Goal: Complete application form

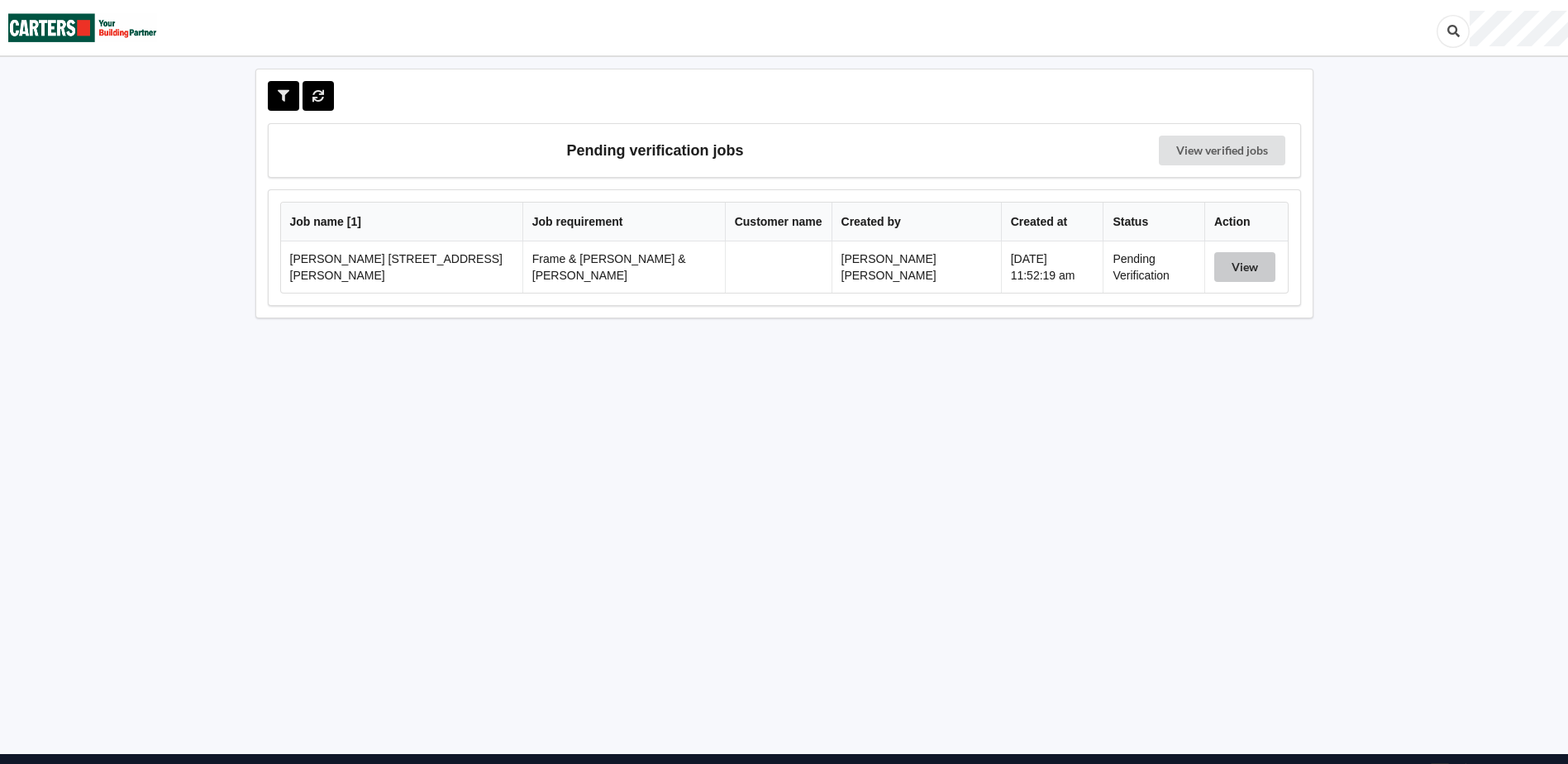
click at [1220, 276] on button "View" at bounding box center [1245, 267] width 61 height 29
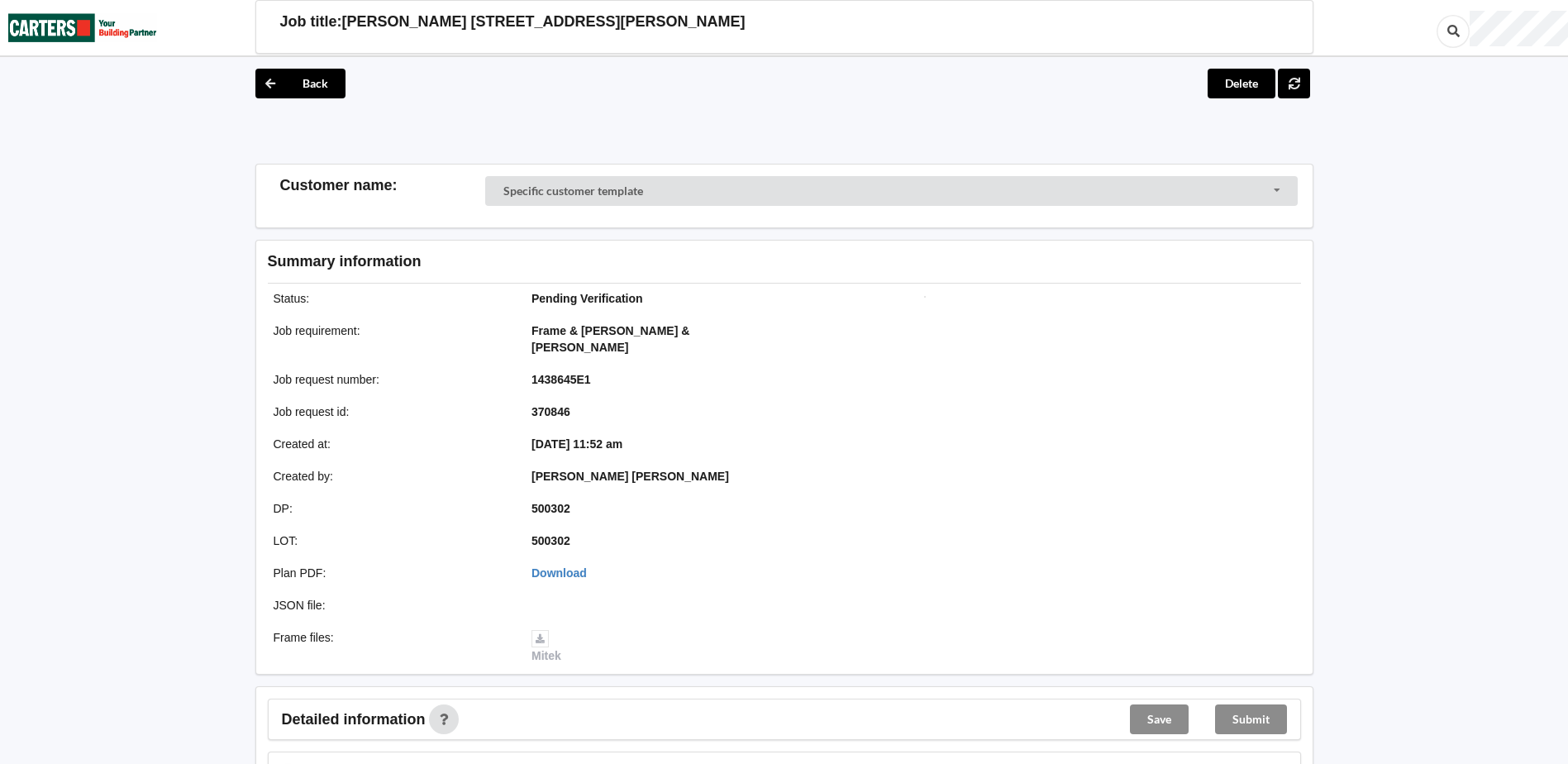
scroll to position [771, 0]
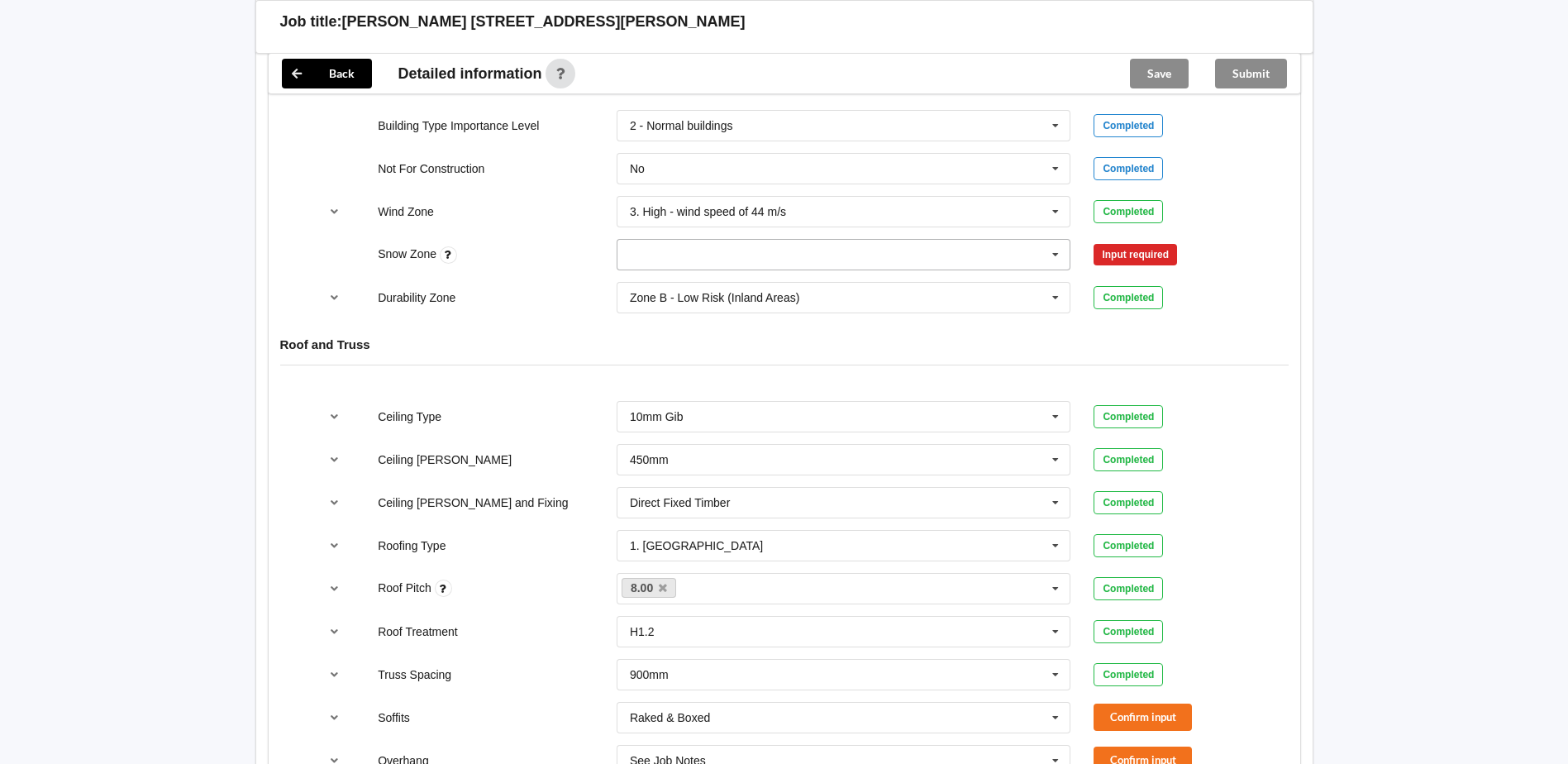
click at [976, 241] on input "text" at bounding box center [845, 254] width 453 height 29
click at [913, 277] on div "N0" at bounding box center [844, 284] width 453 height 30
click at [1146, 242] on button "Confirm input" at bounding box center [1142, 255] width 99 height 28
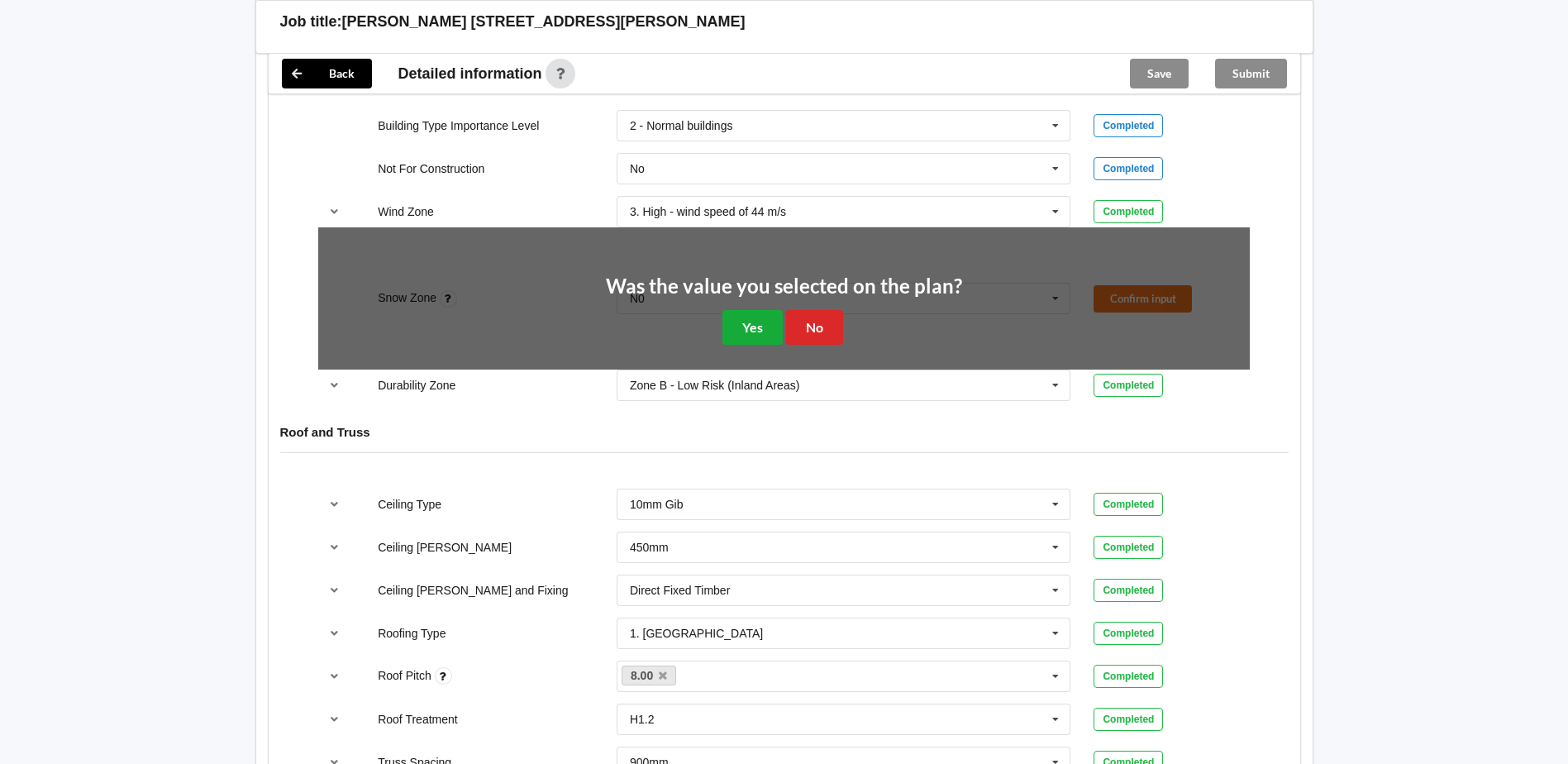
drag, startPoint x: 784, startPoint y: 307, endPoint x: 754, endPoint y: 306, distance: 30.0
click at [780, 307] on div "Was the value you selected on the plan? Yes No" at bounding box center [784, 310] width 356 height 68
click at [754, 310] on button "Yes" at bounding box center [752, 327] width 60 height 34
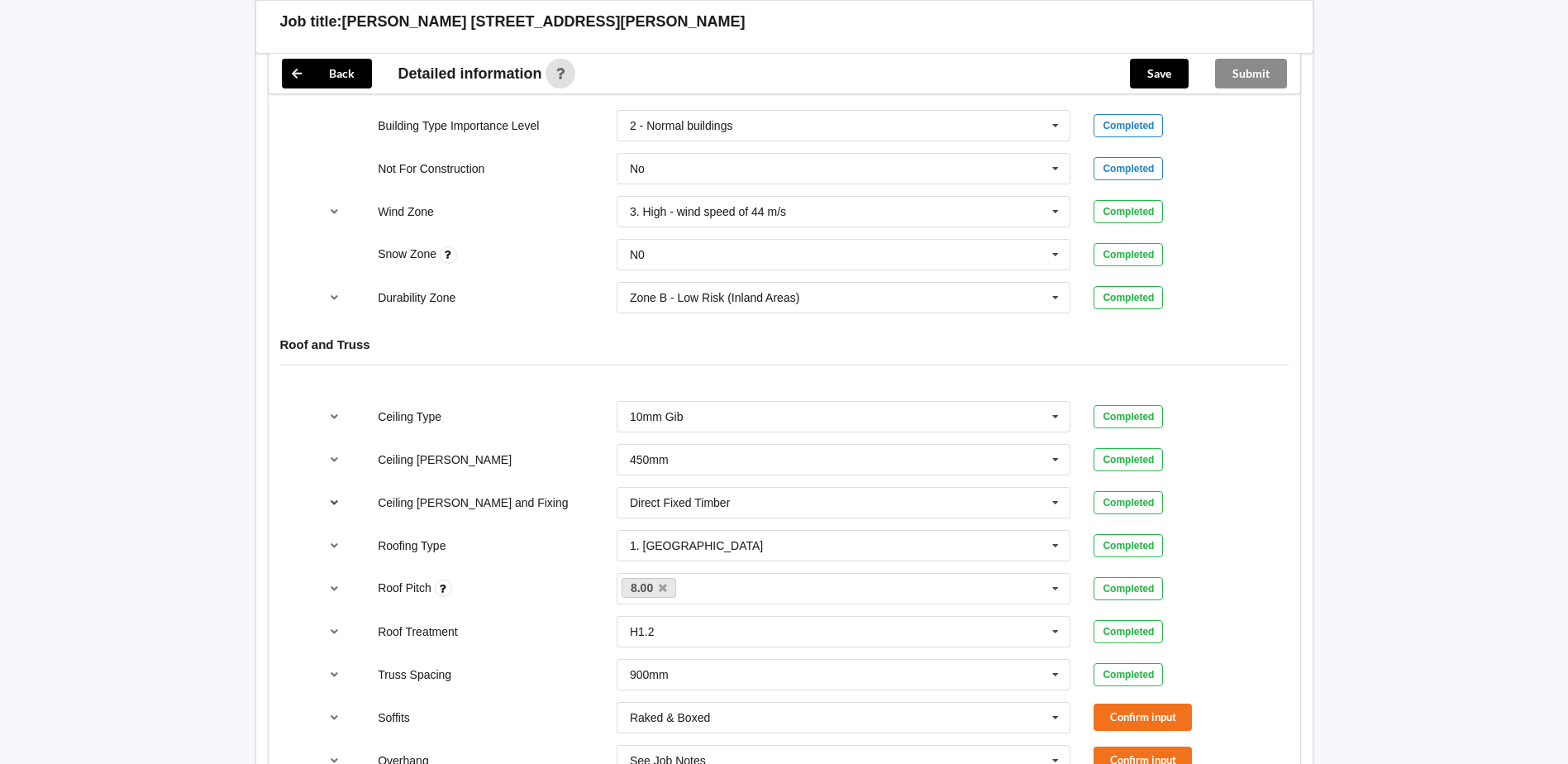
scroll to position [1158, 0]
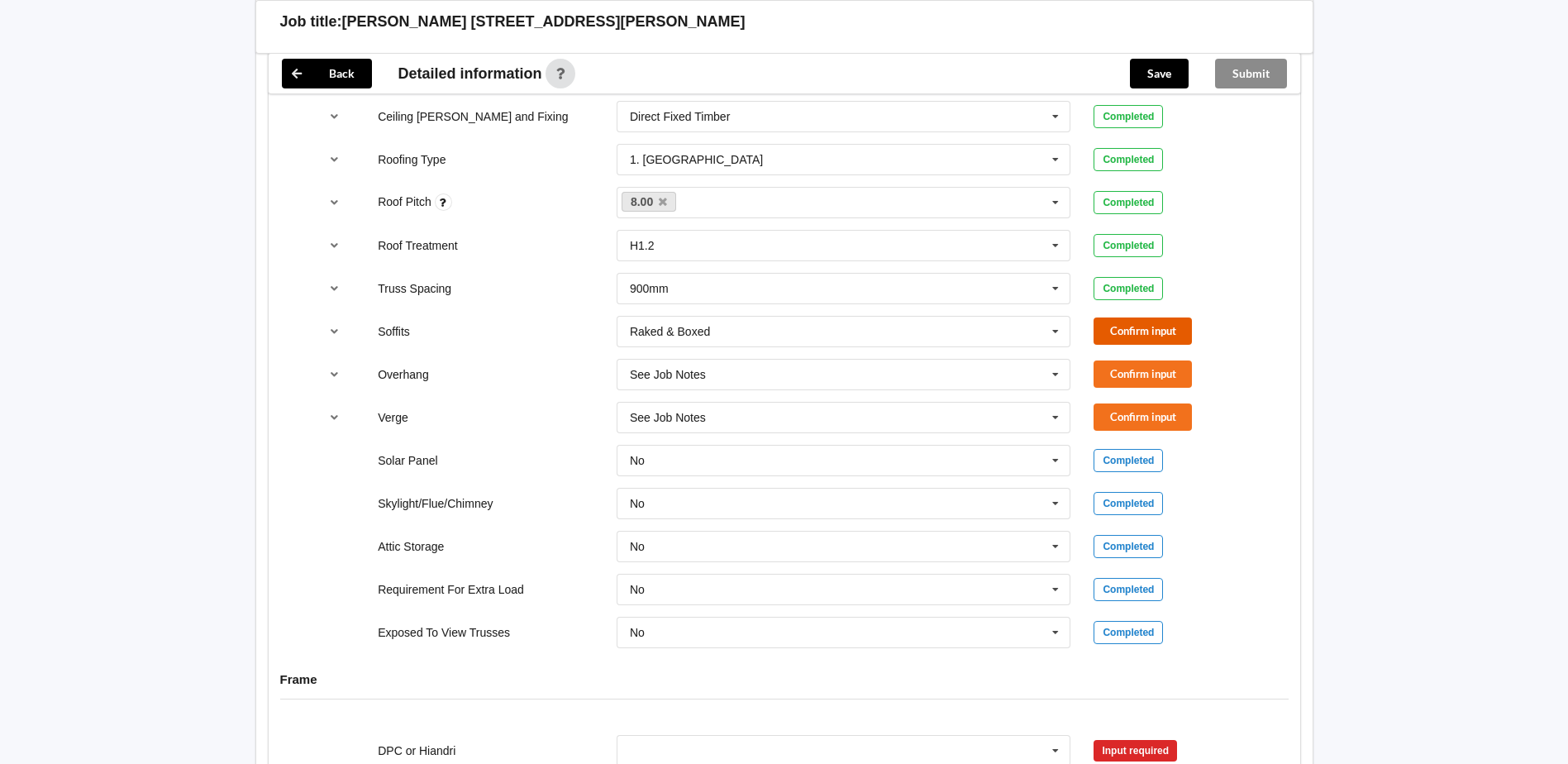
drag, startPoint x: 1126, startPoint y: 314, endPoint x: 1040, endPoint y: 338, distance: 89.3
click at [1126, 317] on button "Confirm input" at bounding box center [1142, 330] width 99 height 28
click at [931, 360] on input "text" at bounding box center [845, 374] width 453 height 29
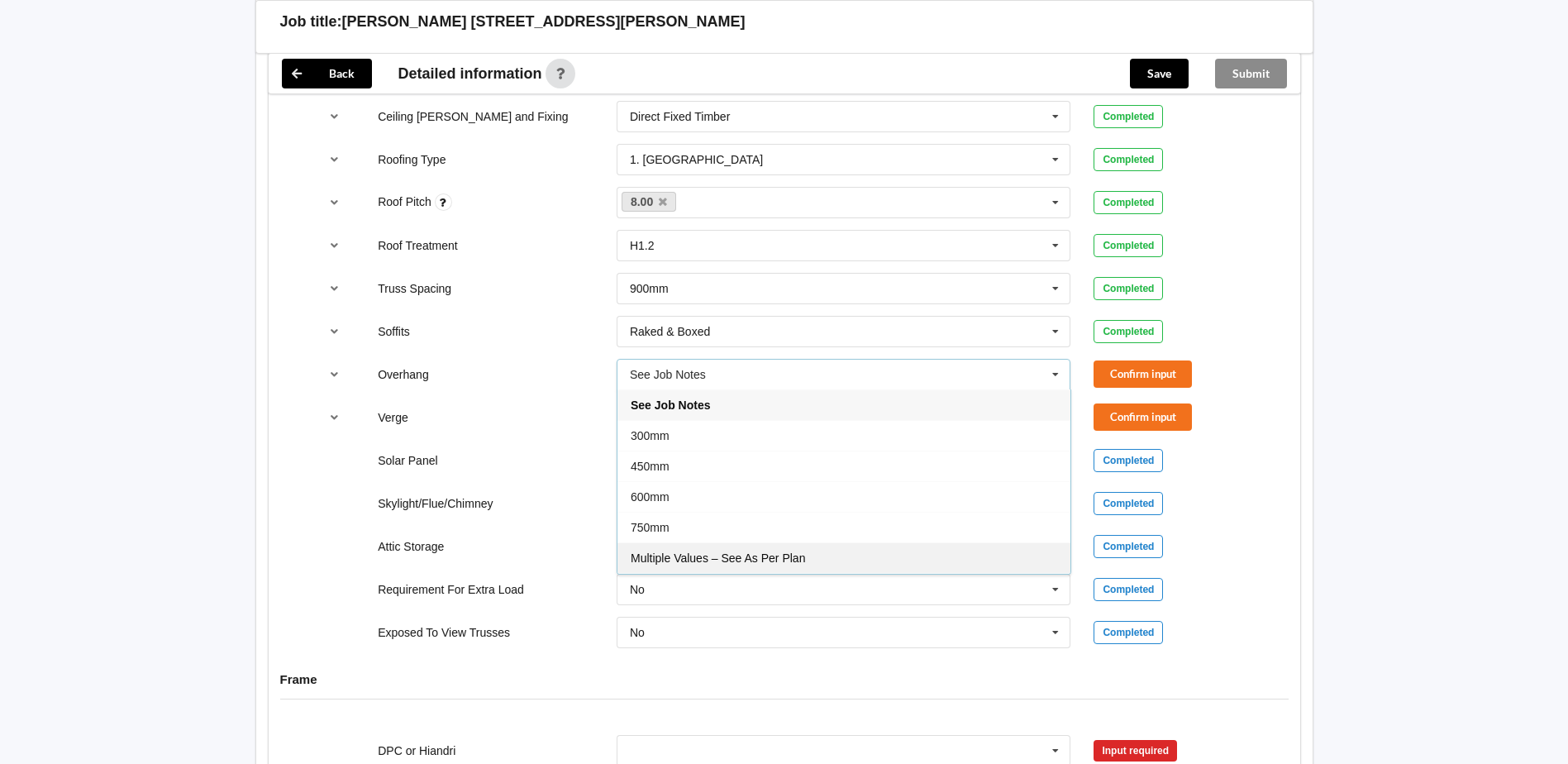
click at [710, 552] on span "Multiple Values – See As Per Plan" at bounding box center [718, 558] width 174 height 13
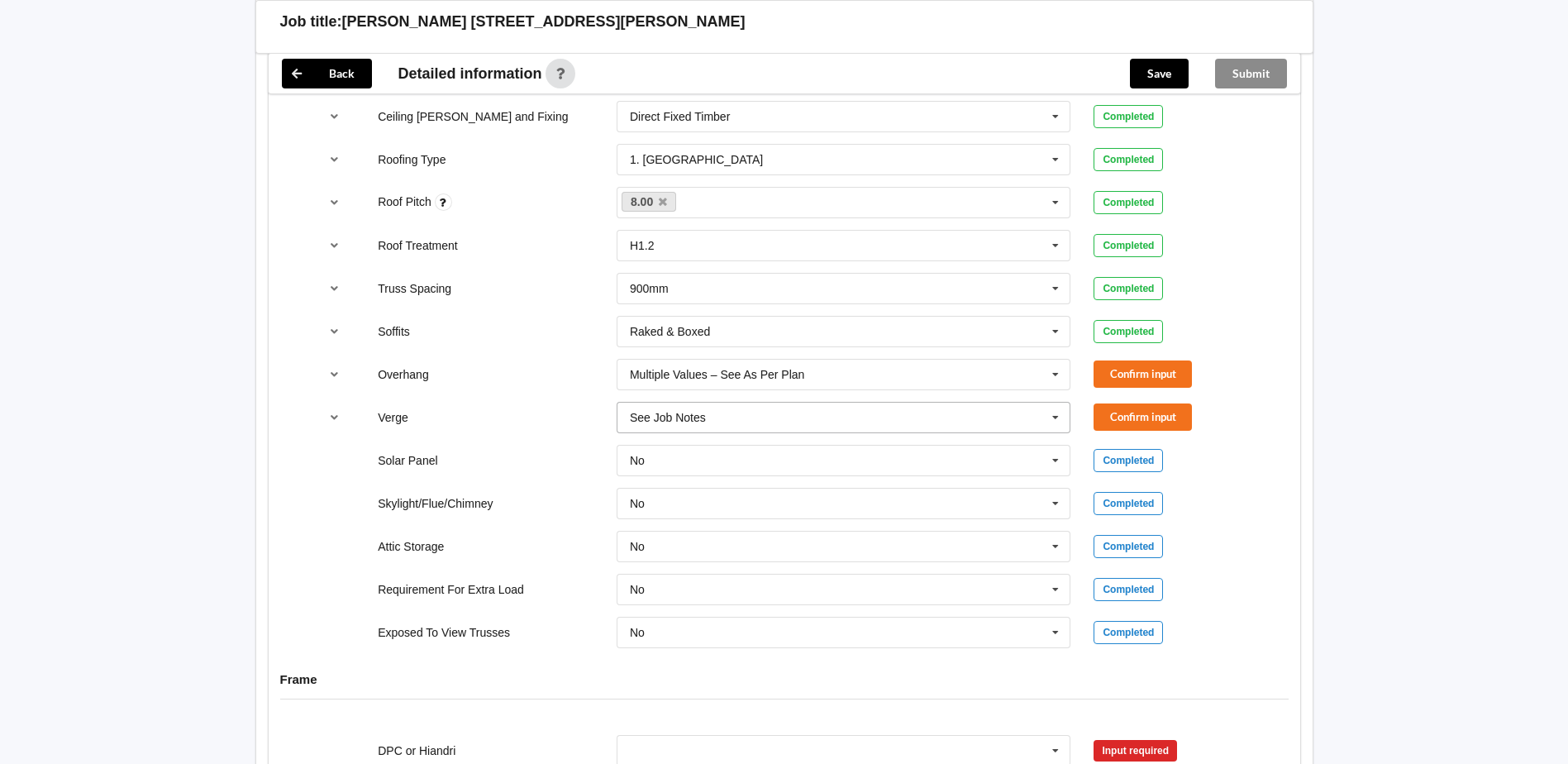
click at [817, 402] on input "text" at bounding box center [845, 417] width 453 height 29
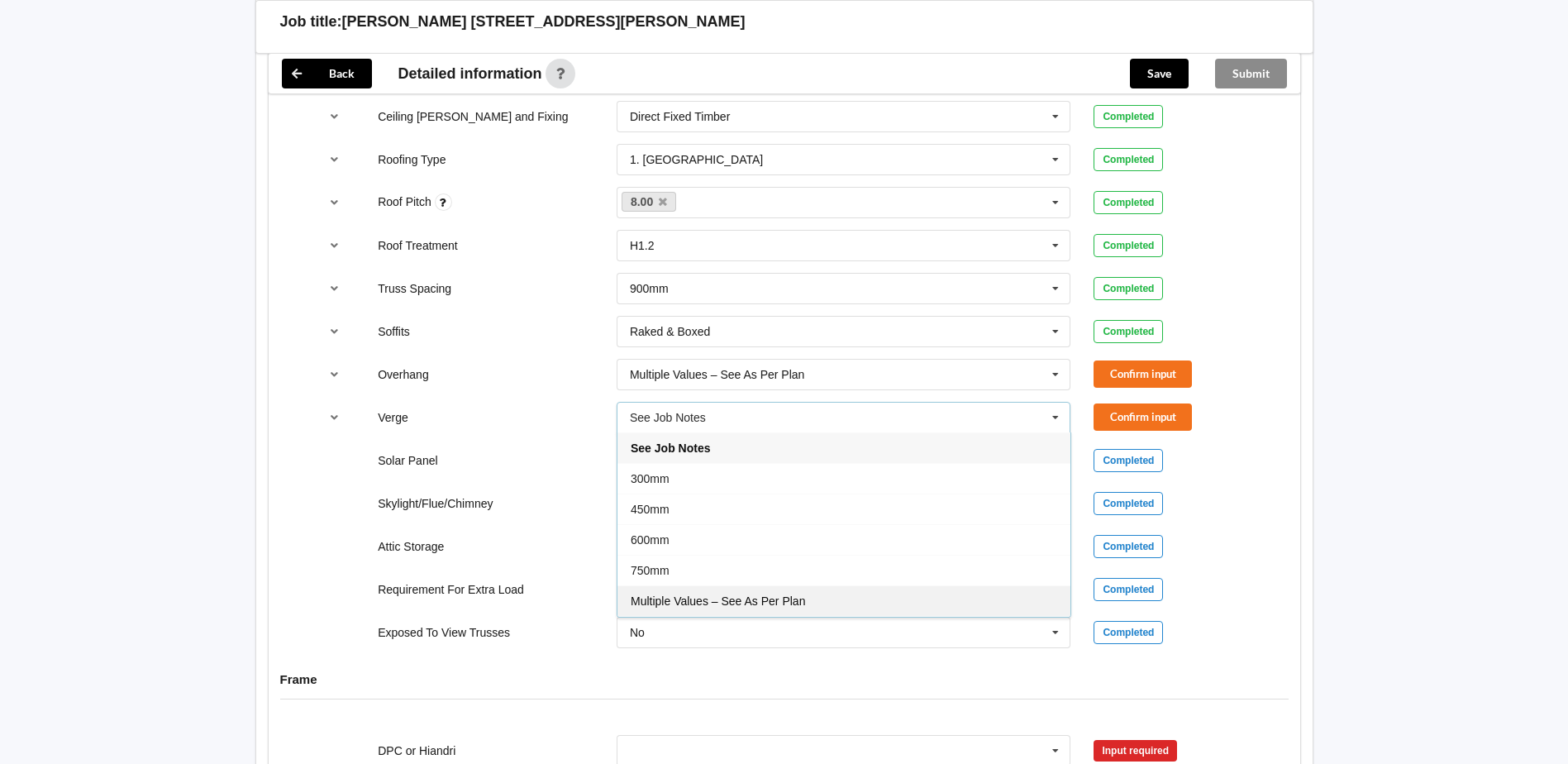
click at [752, 593] on div "Multiple Values – See As Per Plan" at bounding box center [844, 601] width 453 height 30
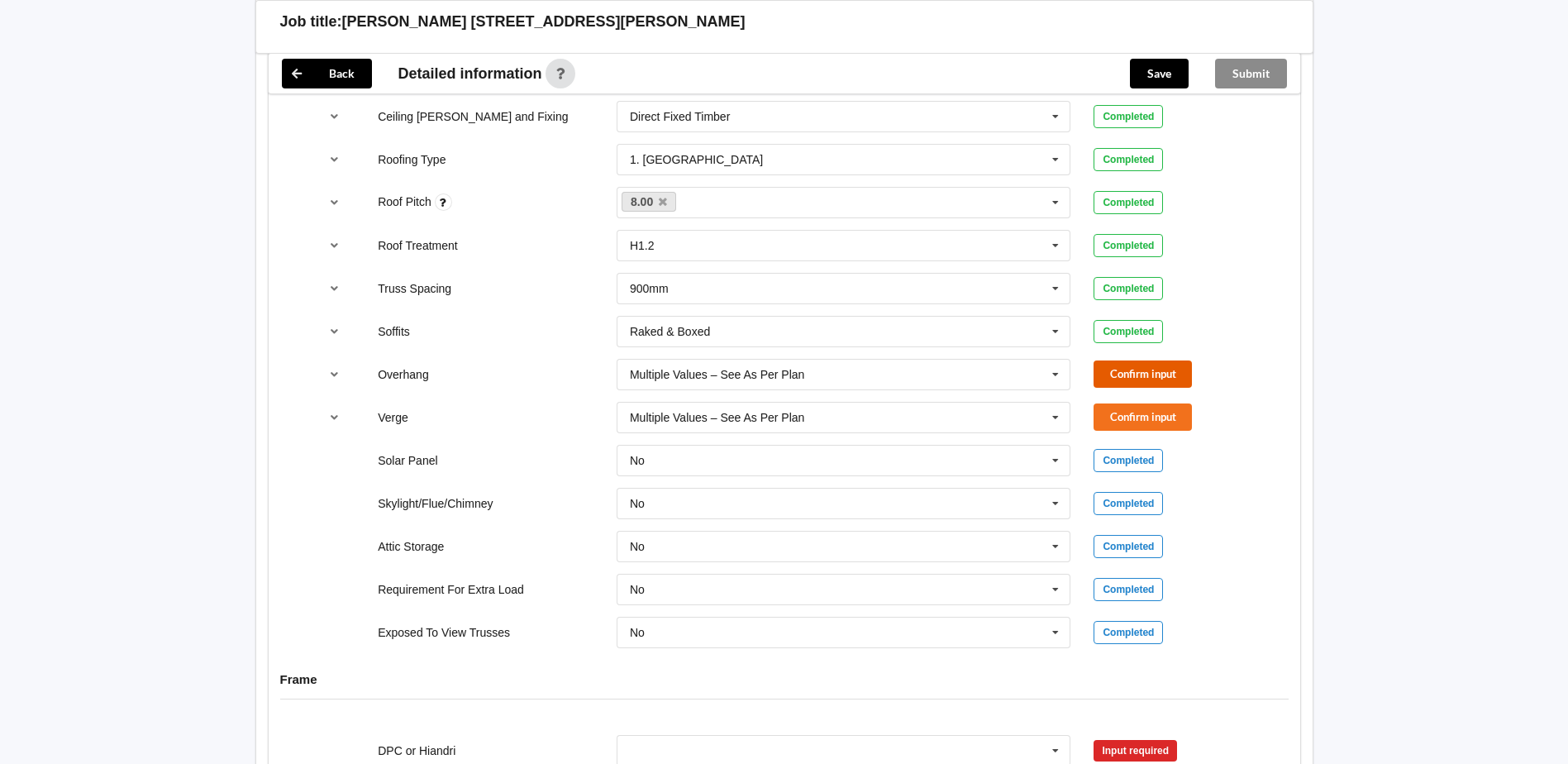
click at [1126, 361] on button "Confirm input" at bounding box center [1142, 374] width 99 height 28
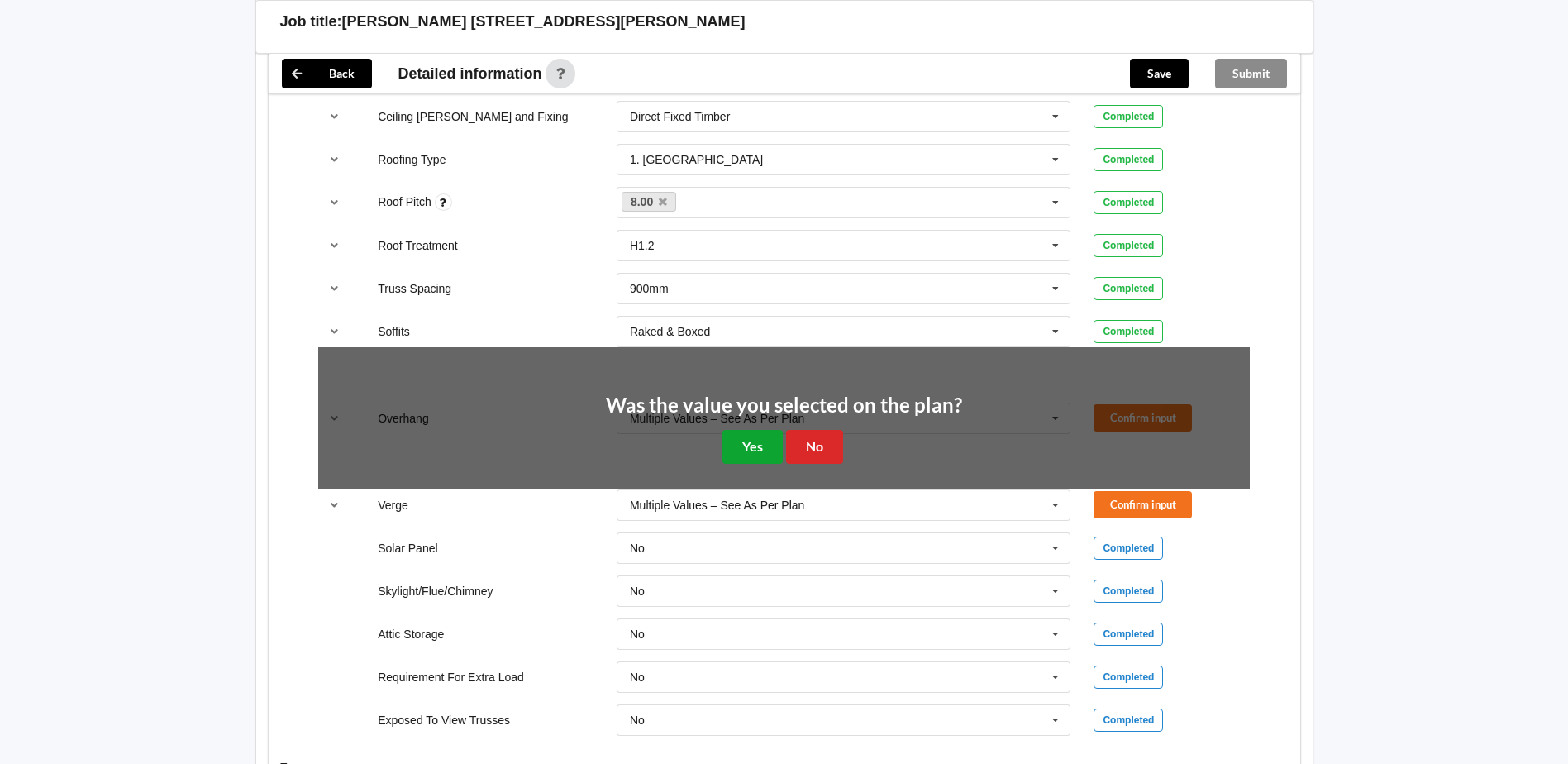
click at [763, 435] on button "Yes" at bounding box center [752, 447] width 60 height 34
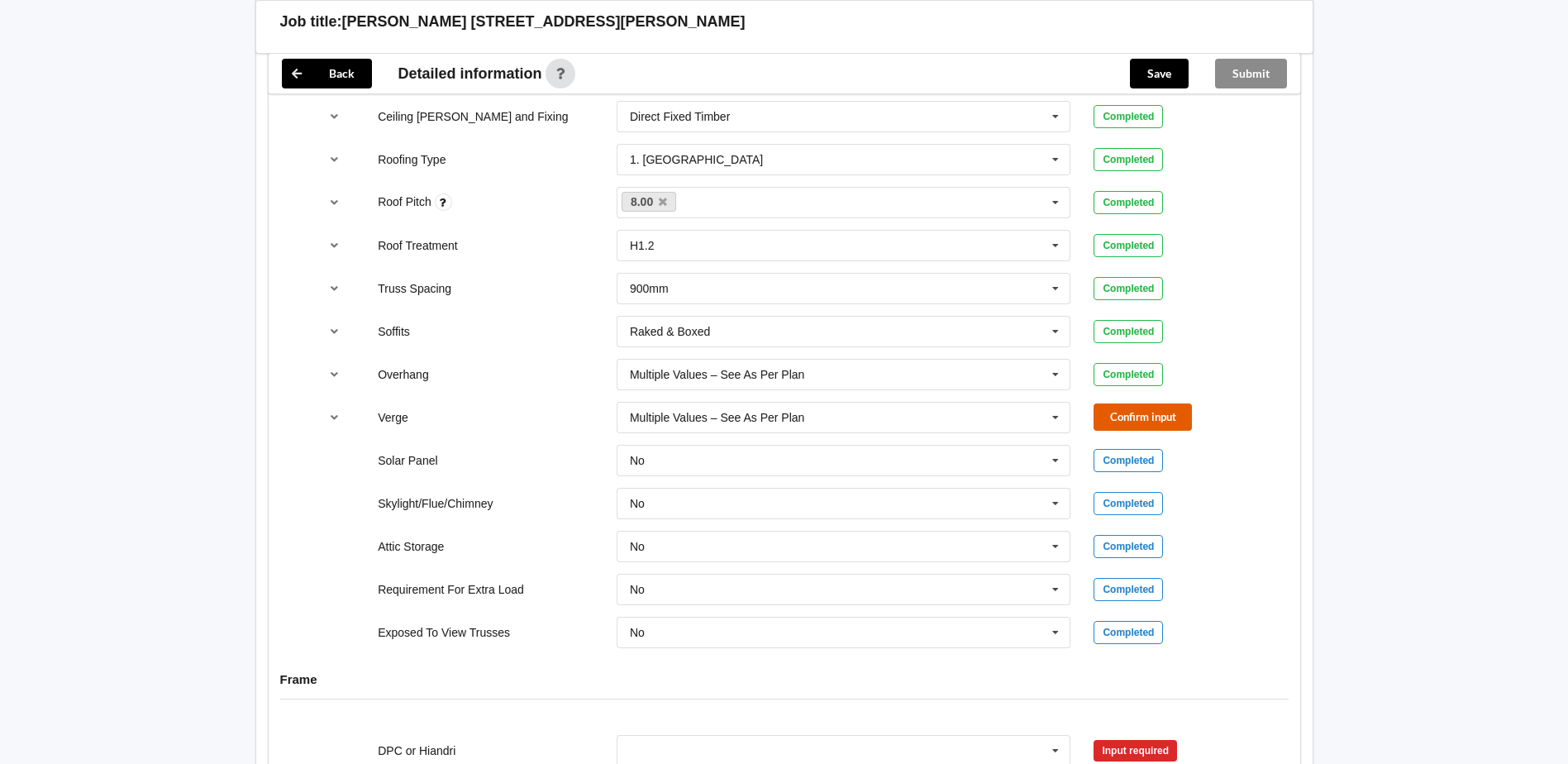
click at [1176, 403] on button "Confirm input" at bounding box center [1142, 417] width 99 height 28
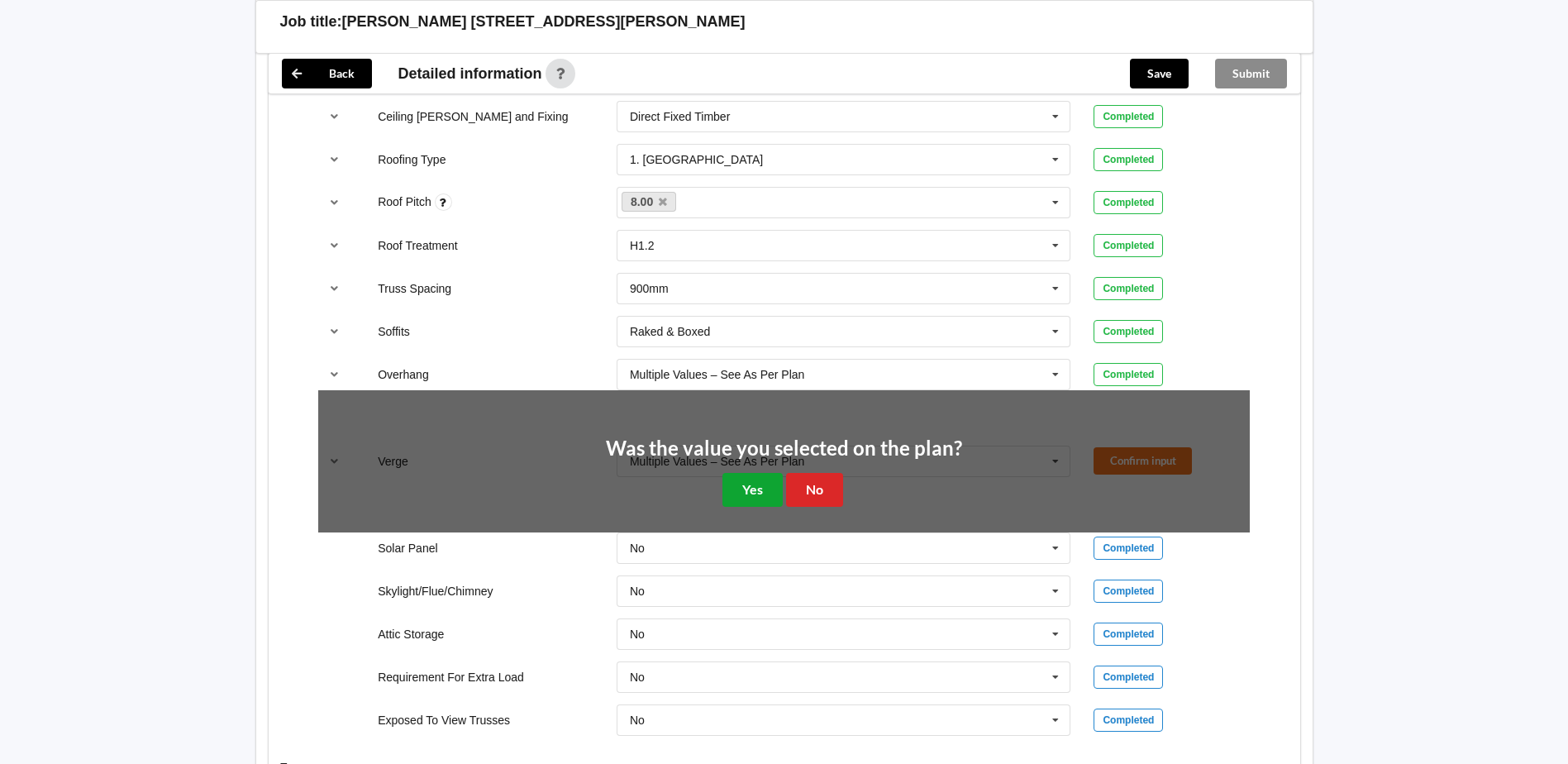
click at [744, 473] on button "Yes" at bounding box center [752, 489] width 60 height 34
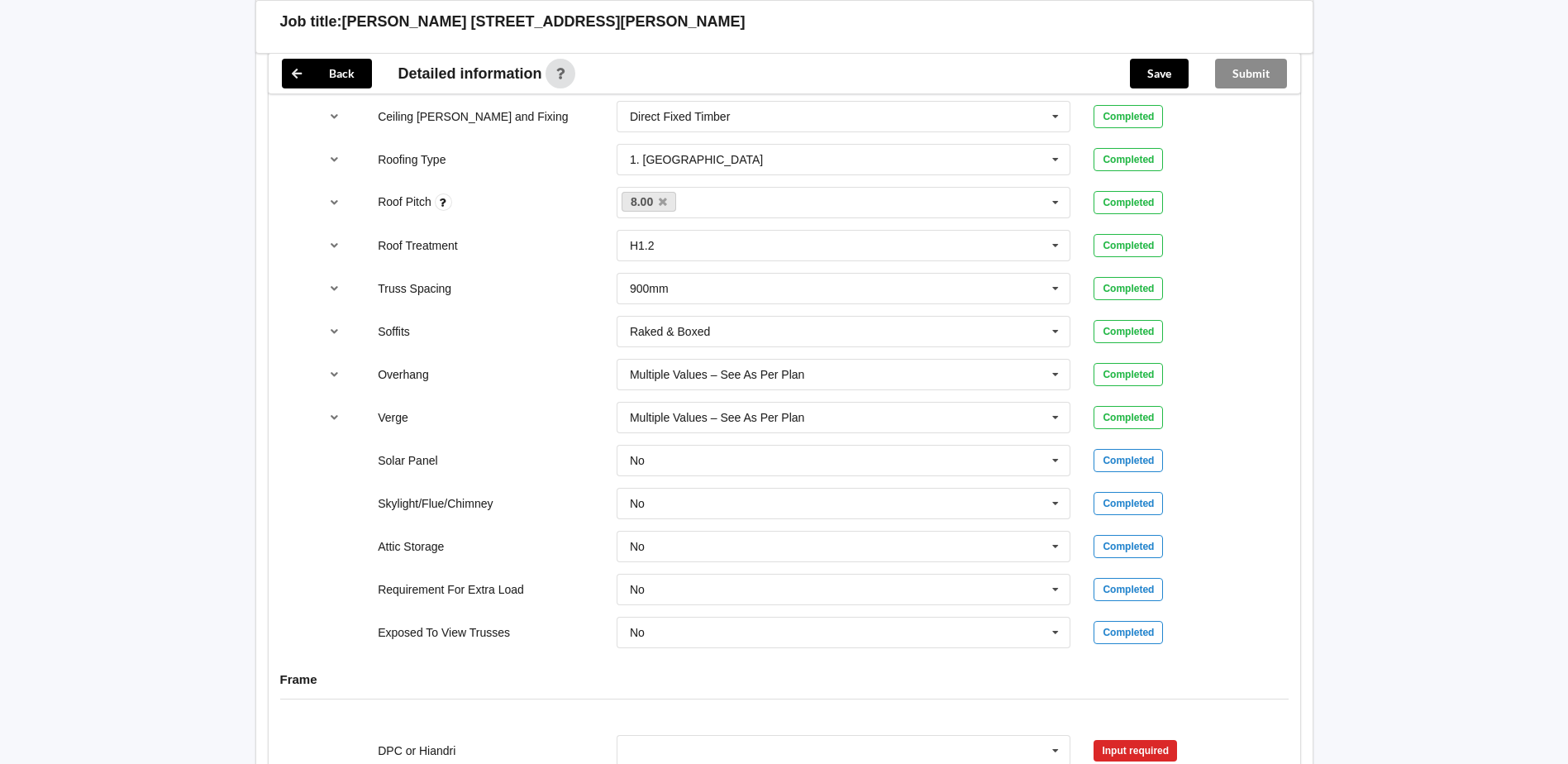
scroll to position [1543, 0]
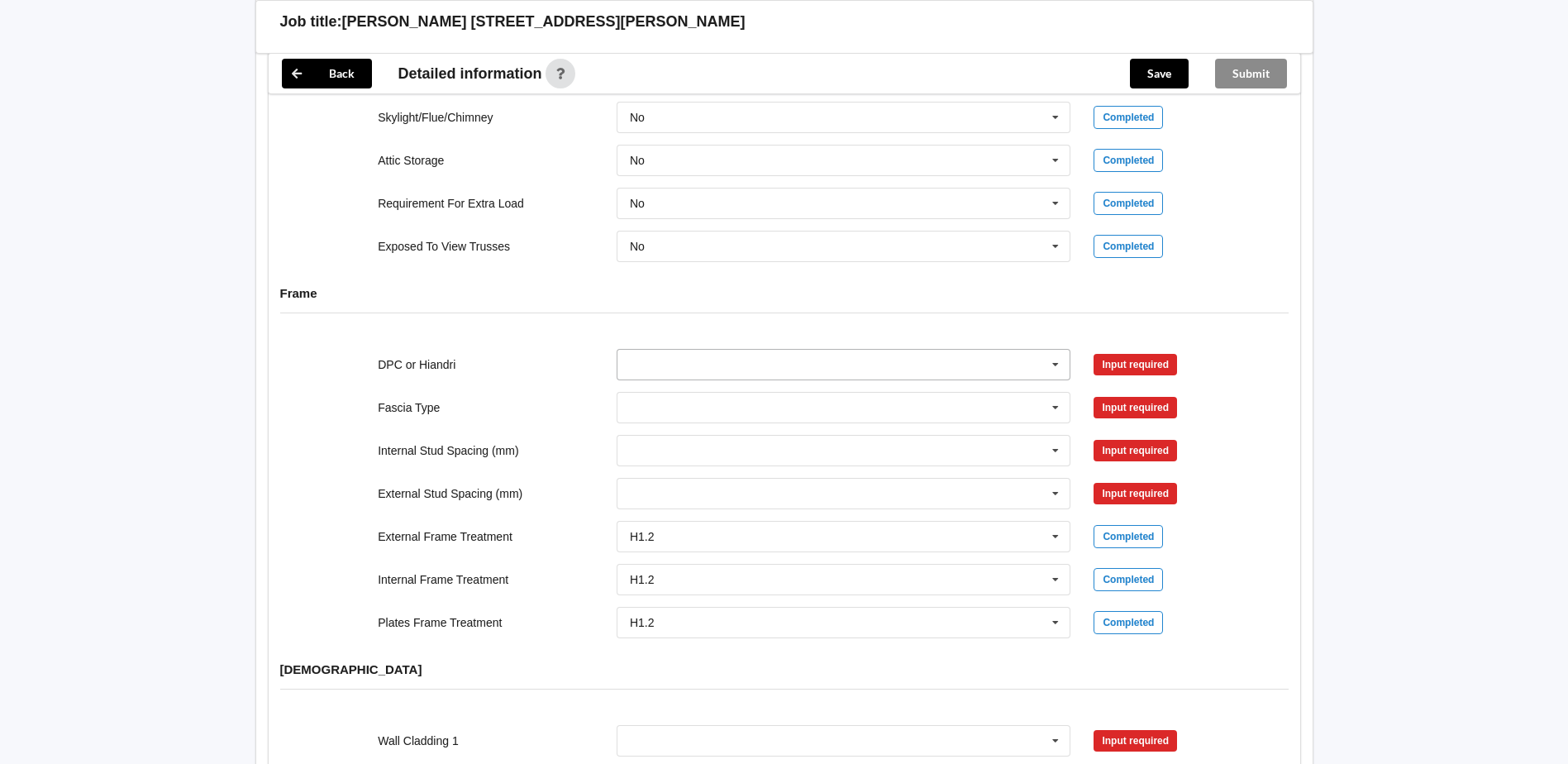
click at [769, 352] on input "text" at bounding box center [845, 364] width 453 height 29
click at [721, 384] on div "DPC Fitted" at bounding box center [844, 394] width 453 height 30
click at [1174, 351] on button "Confirm input" at bounding box center [1142, 364] width 99 height 28
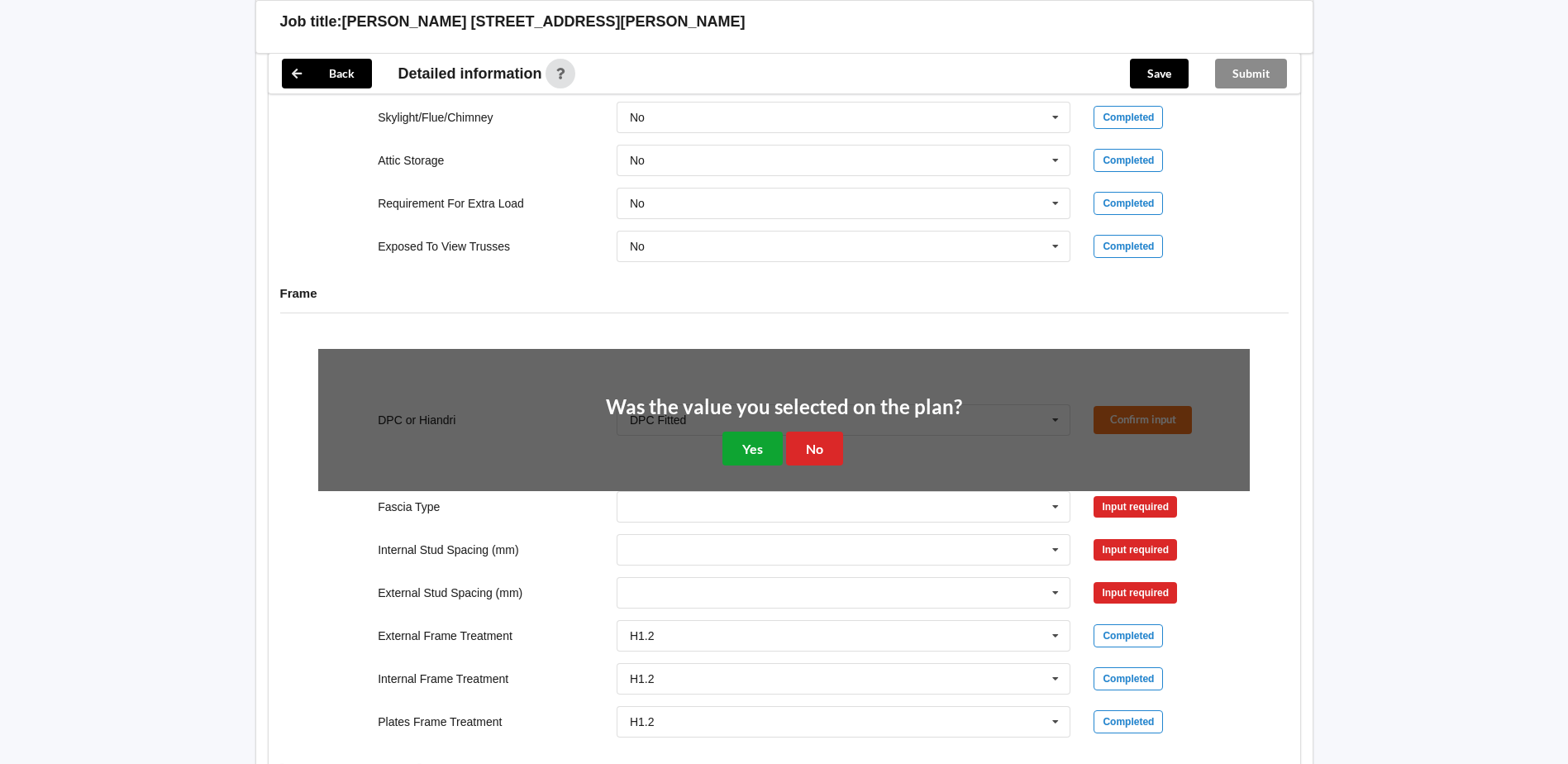
click at [752, 432] on button "Yes" at bounding box center [752, 449] width 60 height 34
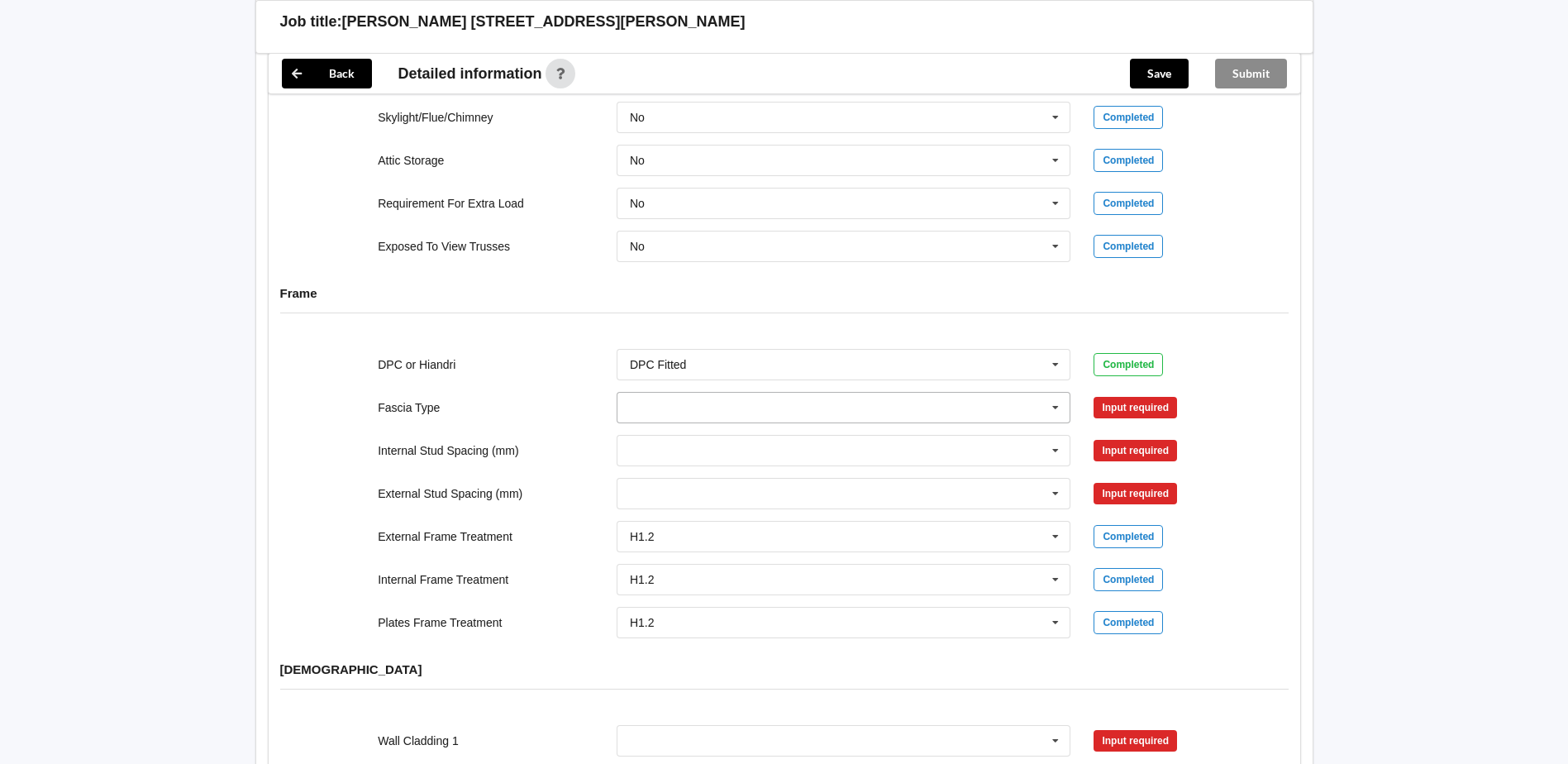
click at [660, 397] on input "text" at bounding box center [845, 407] width 453 height 29
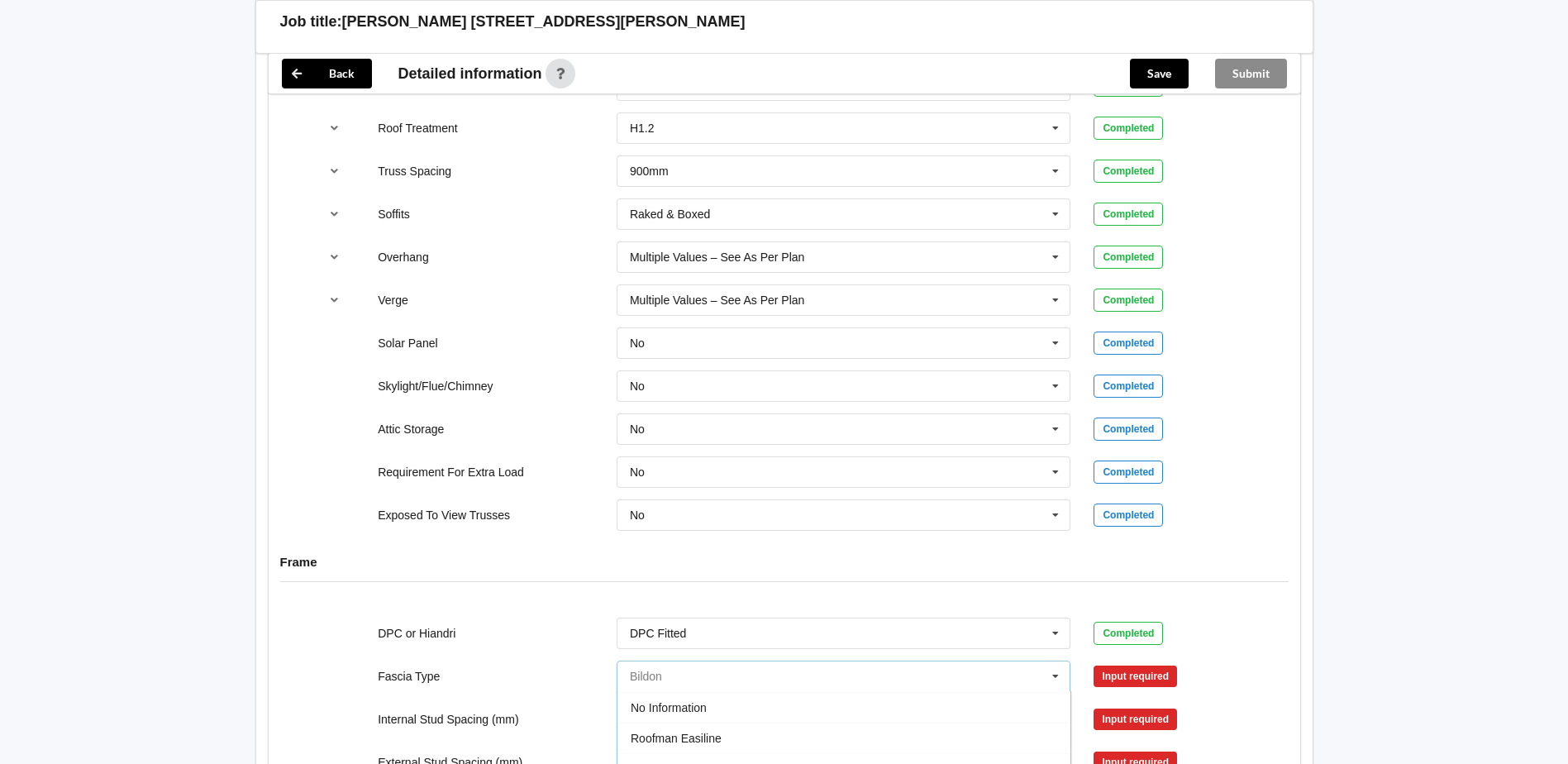
scroll to position [1659, 0]
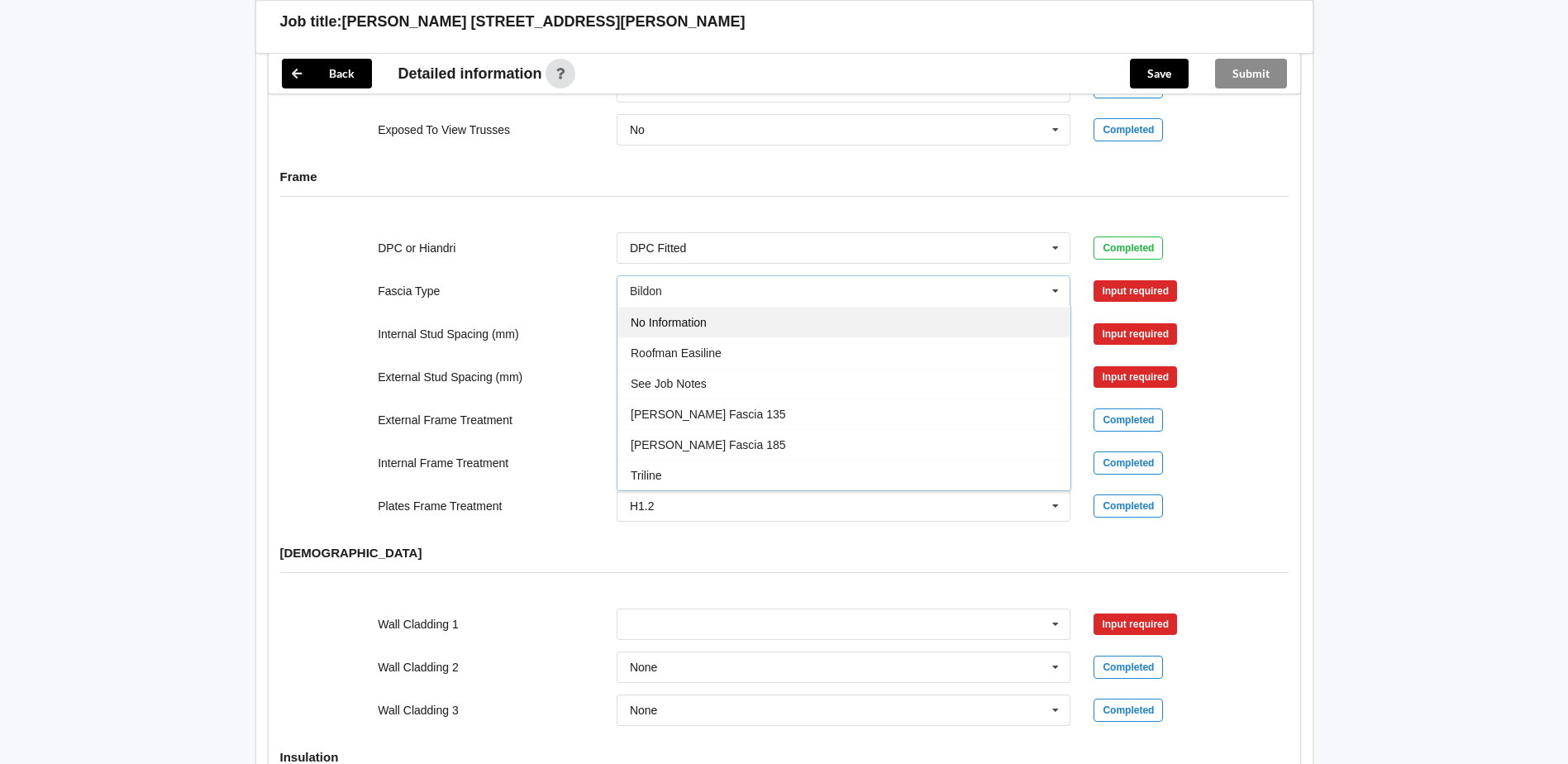
click at [777, 310] on div "No Information" at bounding box center [844, 322] width 453 height 30
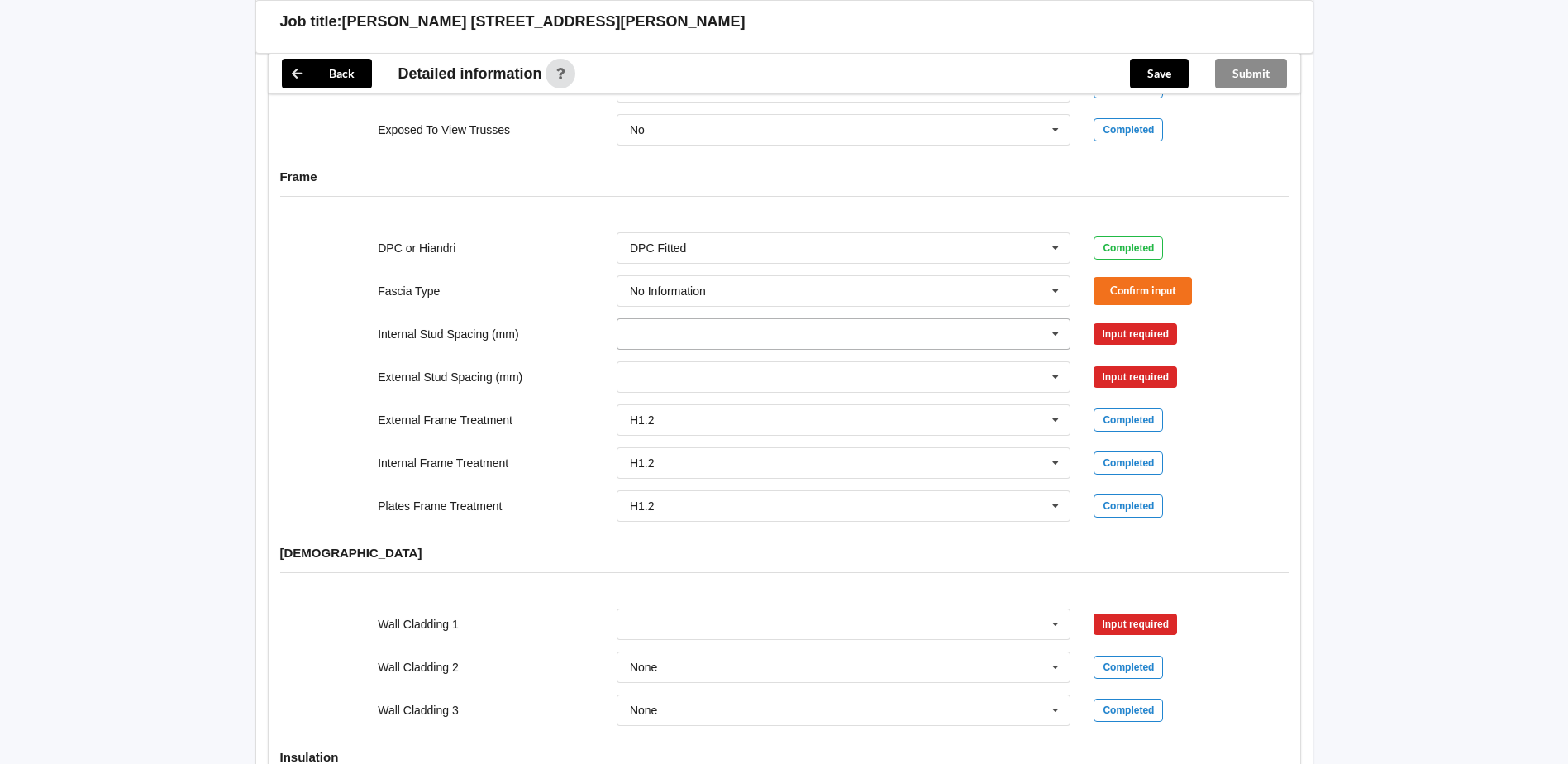
click at [839, 320] on input "text" at bounding box center [845, 333] width 453 height 29
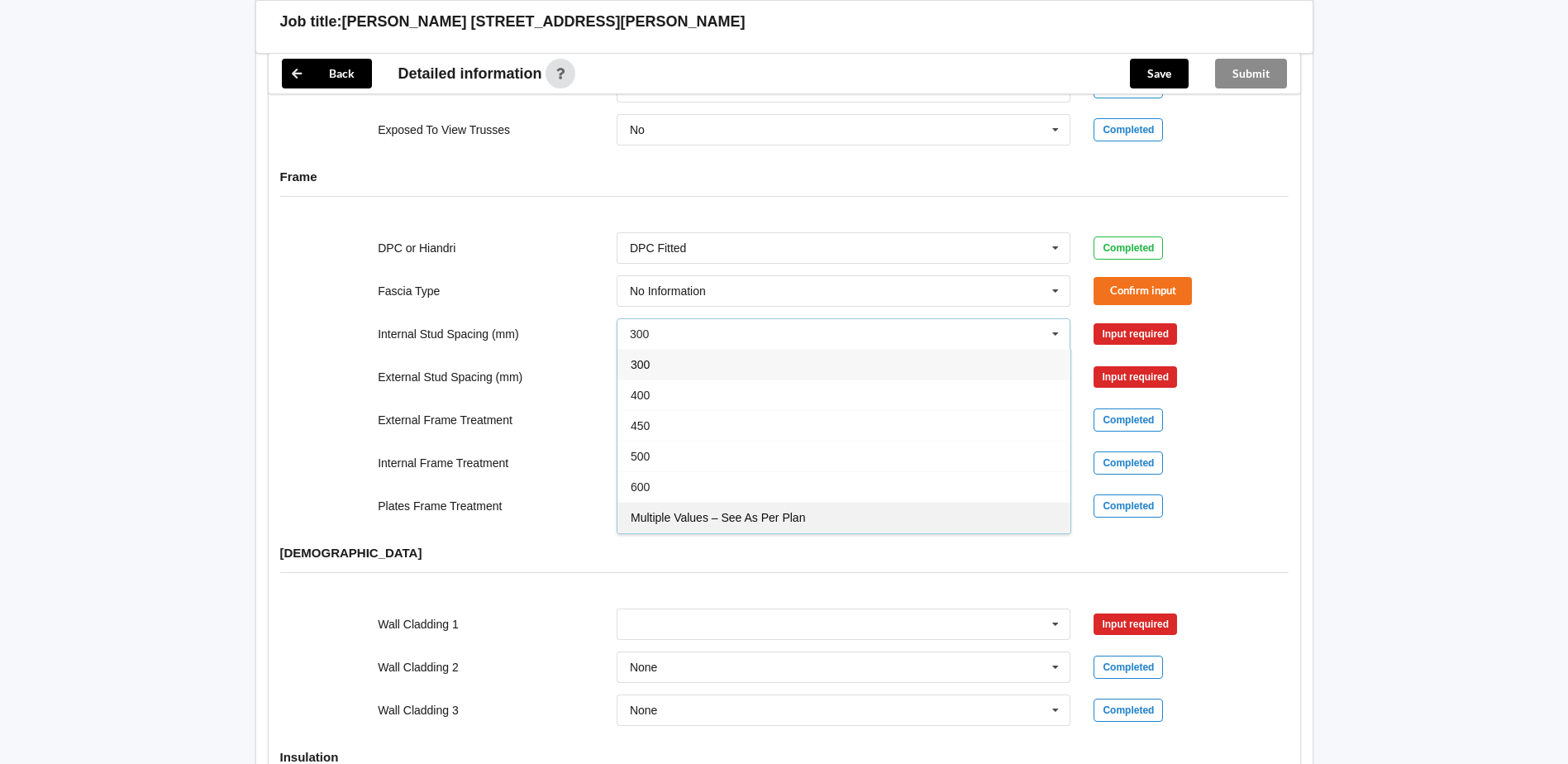
click at [756, 511] on span "Multiple Values – See As Per Plan" at bounding box center [718, 517] width 174 height 13
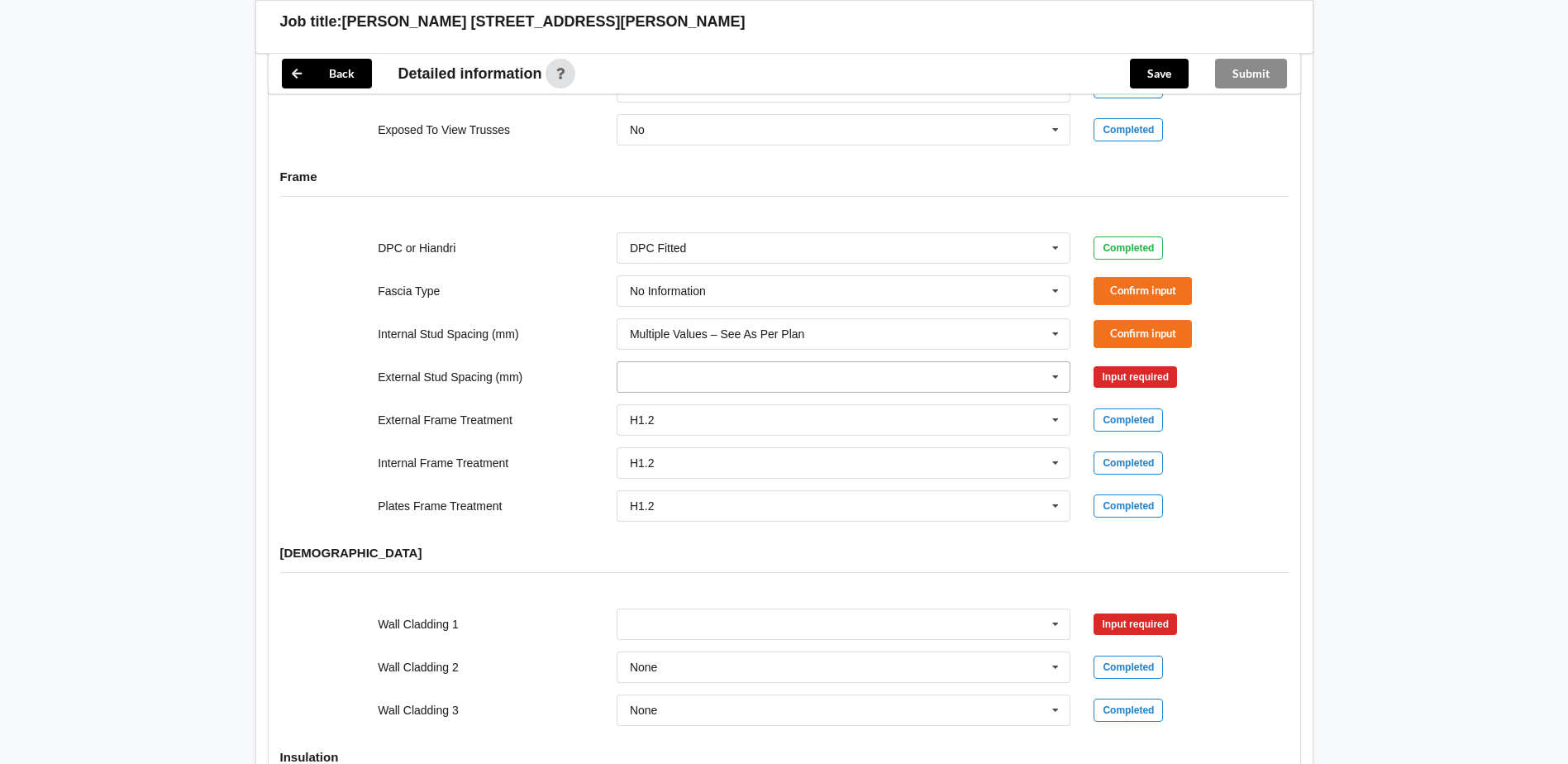
click at [845, 370] on input "text" at bounding box center [845, 377] width 453 height 29
click at [802, 515] on div "None" at bounding box center [844, 530] width 453 height 30
click at [846, 364] on input "text" at bounding box center [845, 377] width 453 height 29
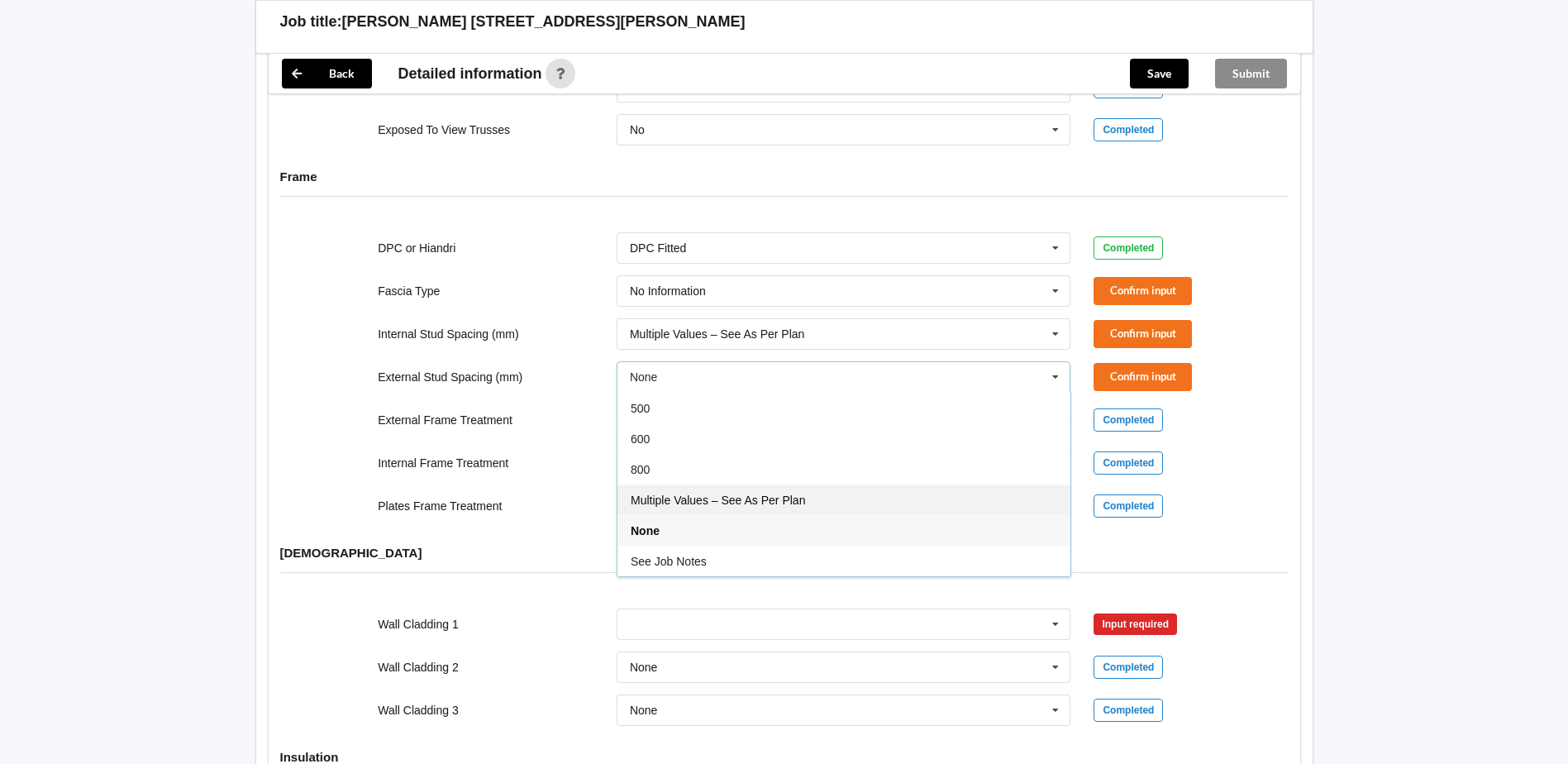
click at [807, 484] on div "Multiple Values – See As Per Plan" at bounding box center [844, 499] width 453 height 30
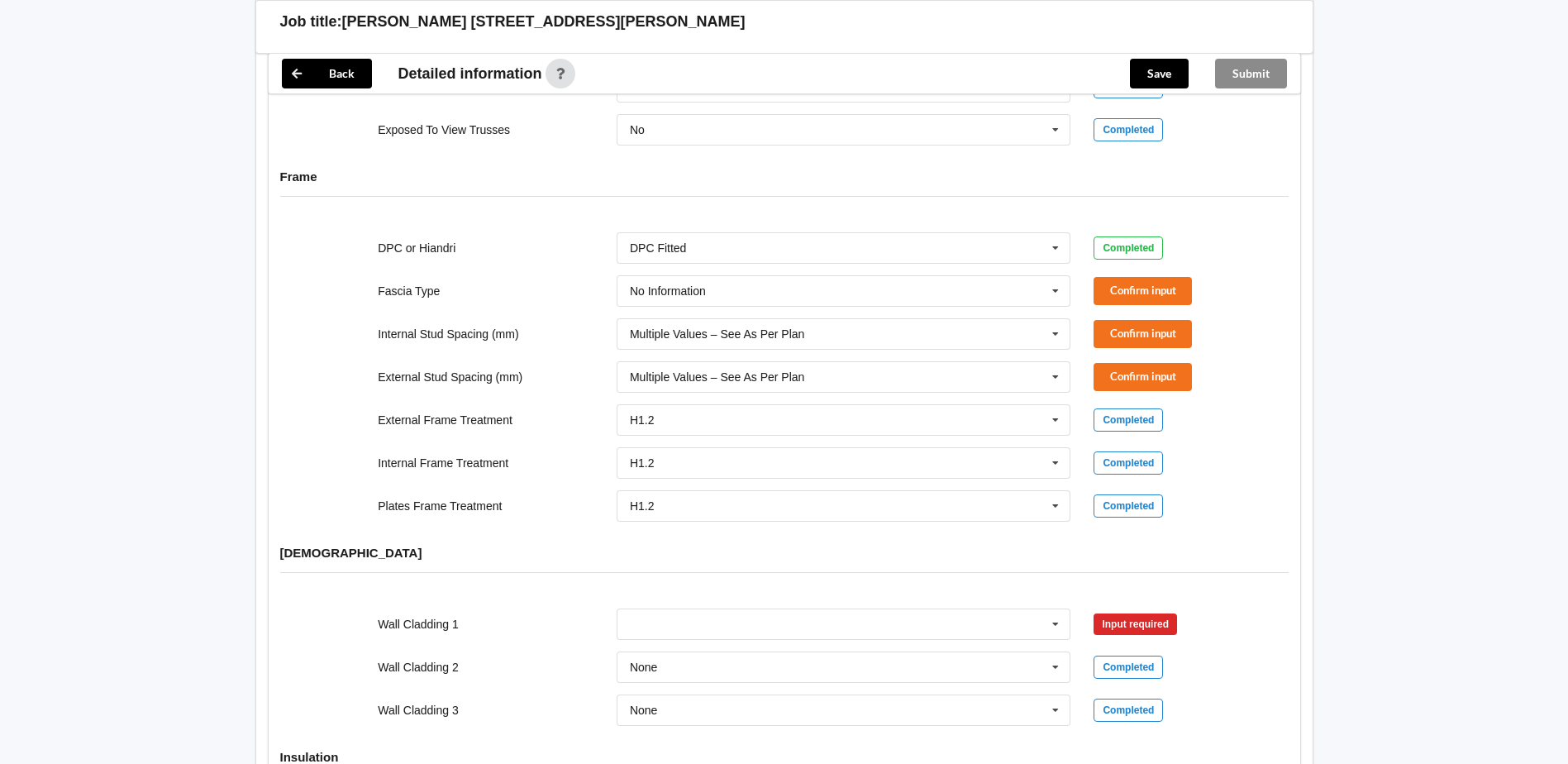
click at [1086, 306] on div "Internal Stud Spacing (mm) Multiple Values – See As Per Plan 300 400 450 500 60…" at bounding box center [784, 333] width 955 height 54
click at [1110, 283] on button "Confirm input" at bounding box center [1142, 290] width 99 height 28
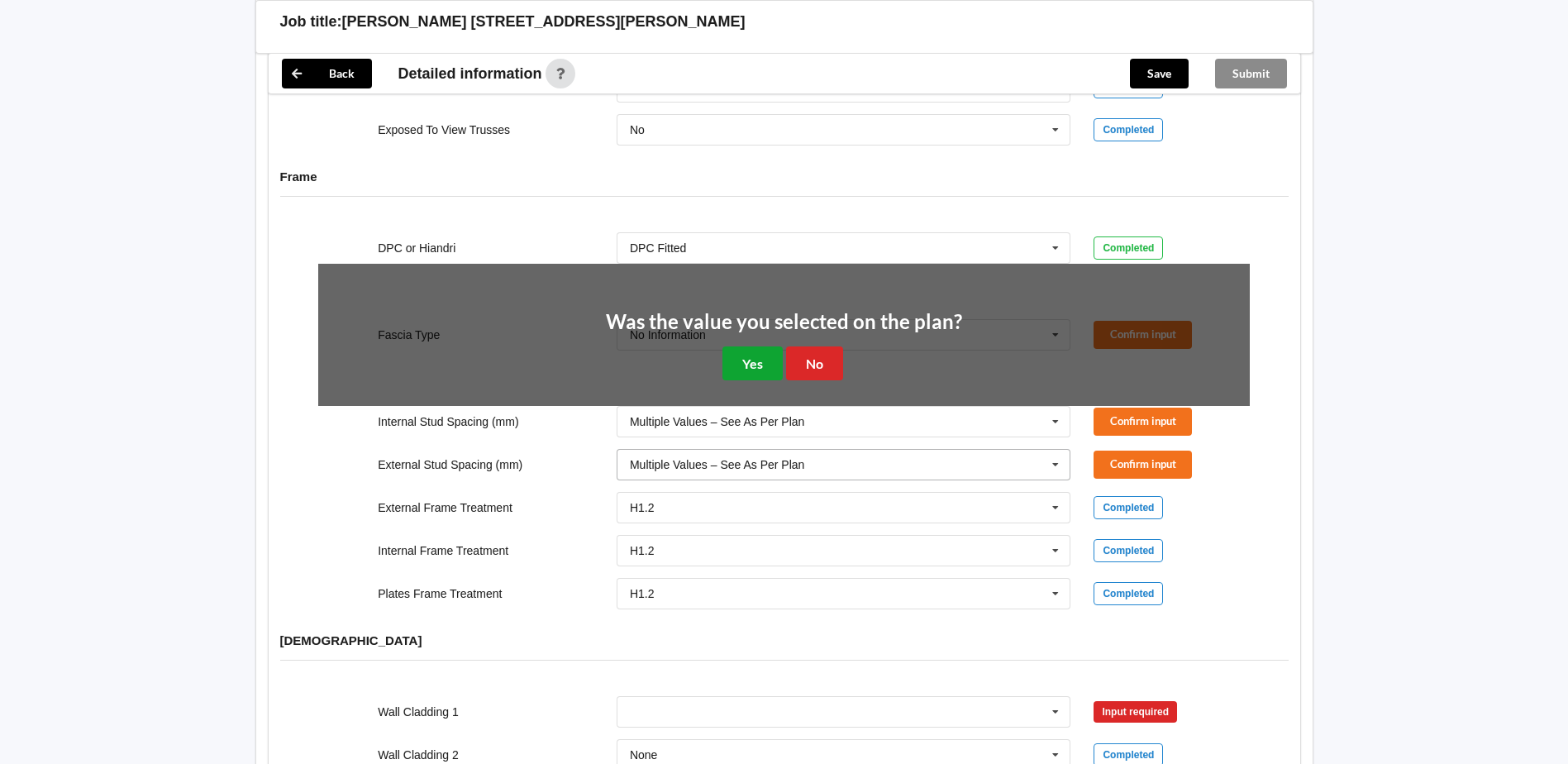
click at [744, 351] on button "Yes" at bounding box center [752, 363] width 60 height 34
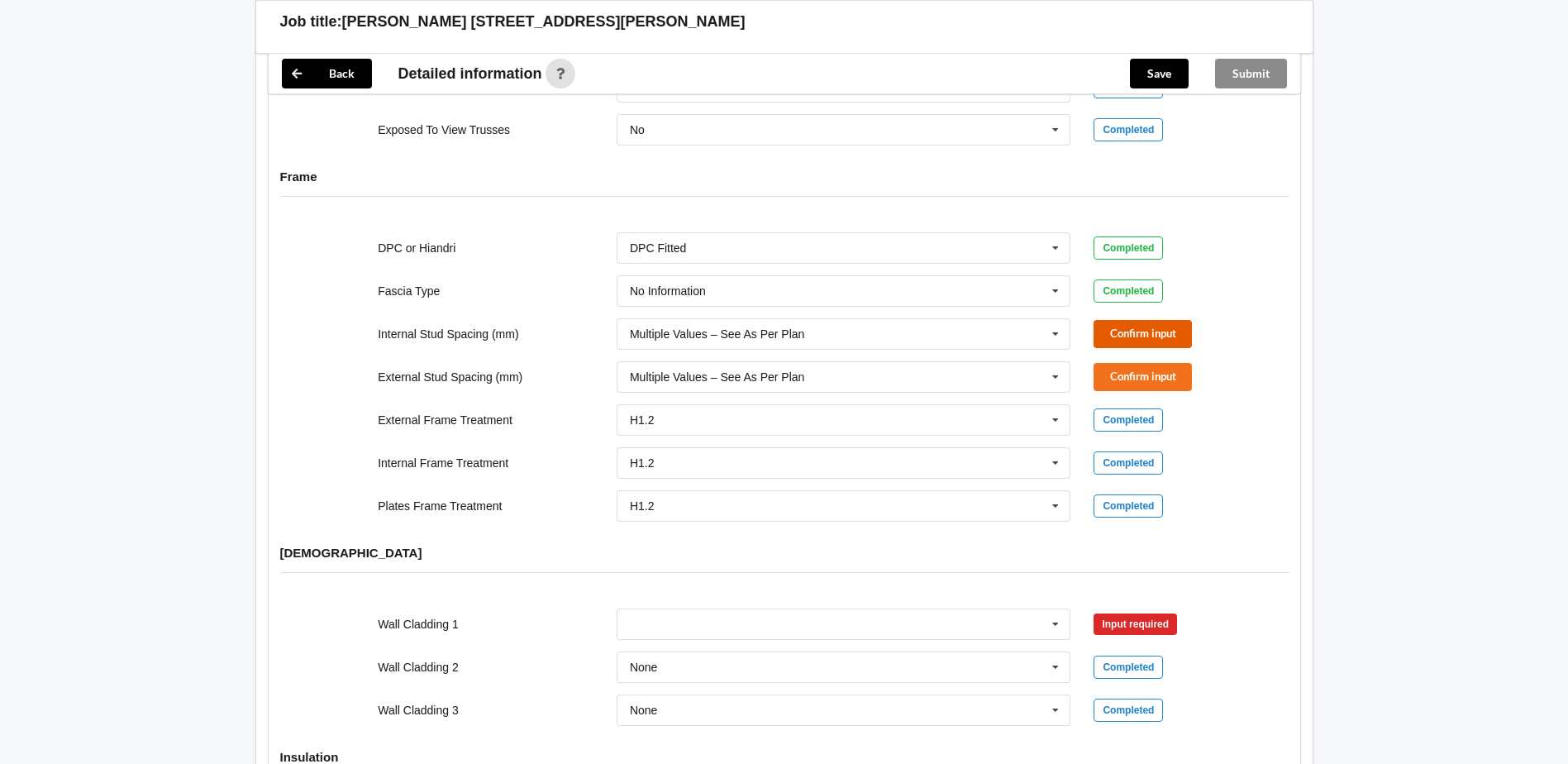
click at [1119, 320] on button "Confirm input" at bounding box center [1142, 333] width 99 height 28
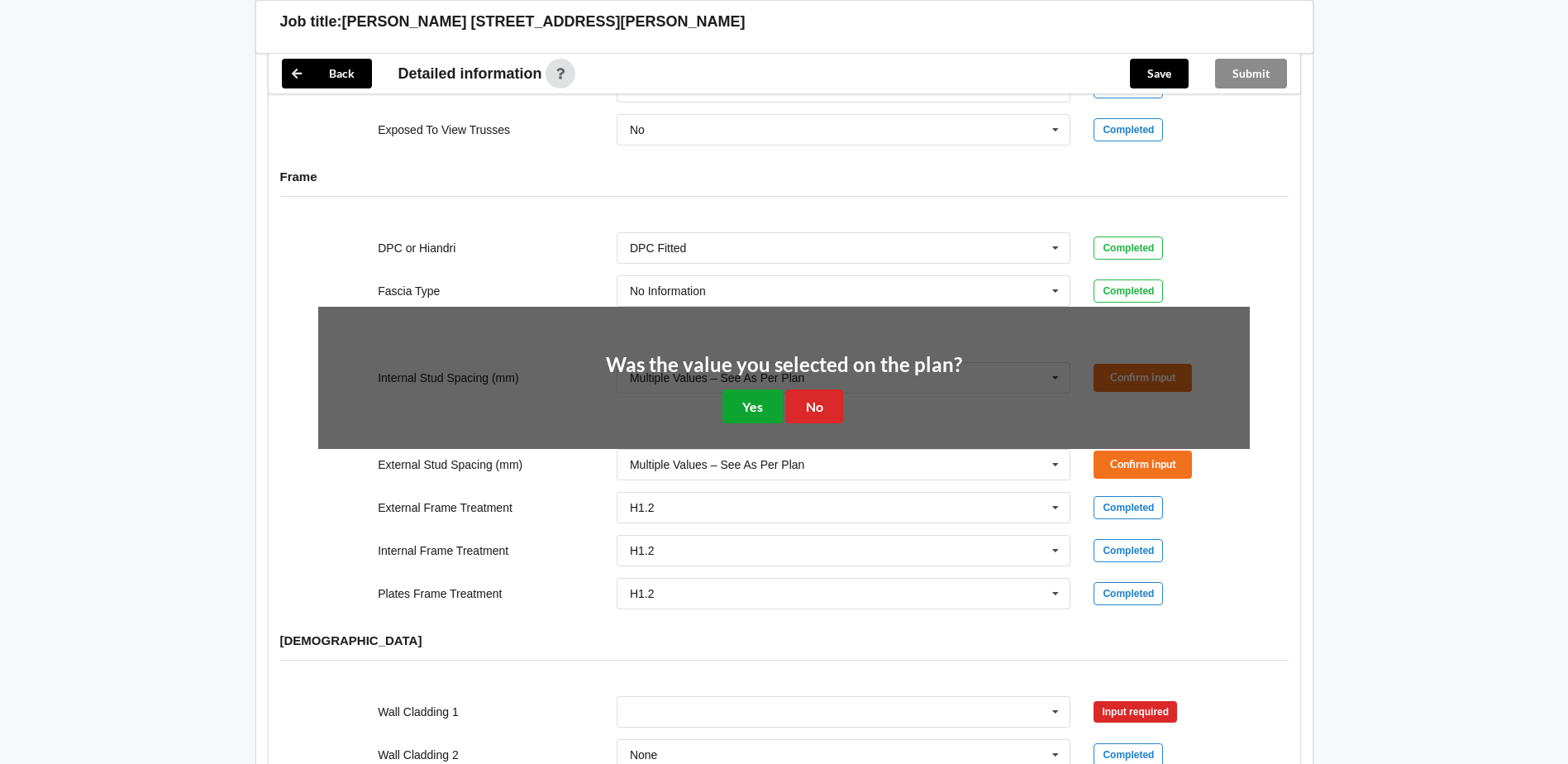
click at [767, 389] on button "Yes" at bounding box center [752, 406] width 60 height 34
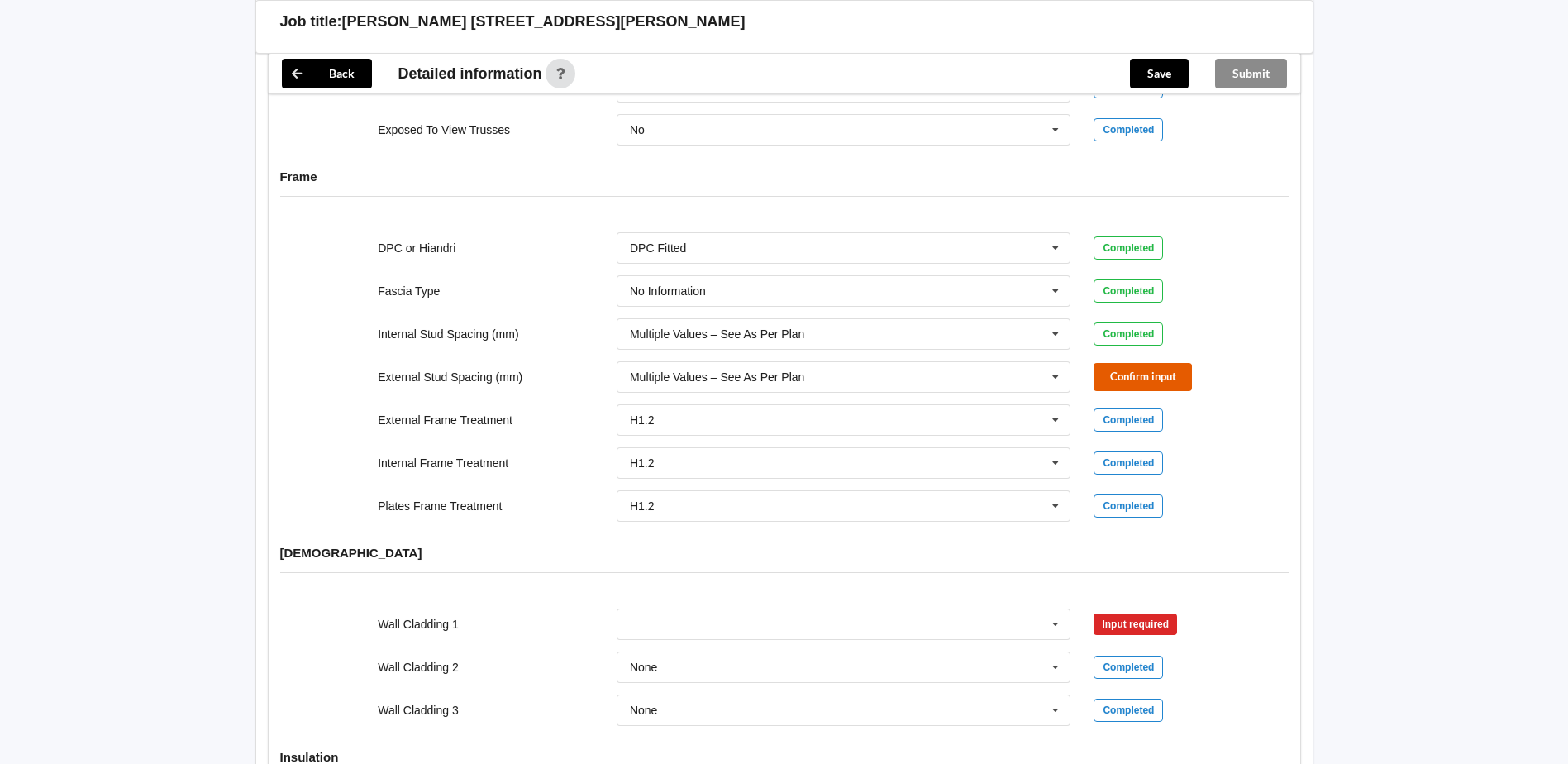
click at [1132, 362] on button "Confirm input" at bounding box center [1142, 376] width 99 height 28
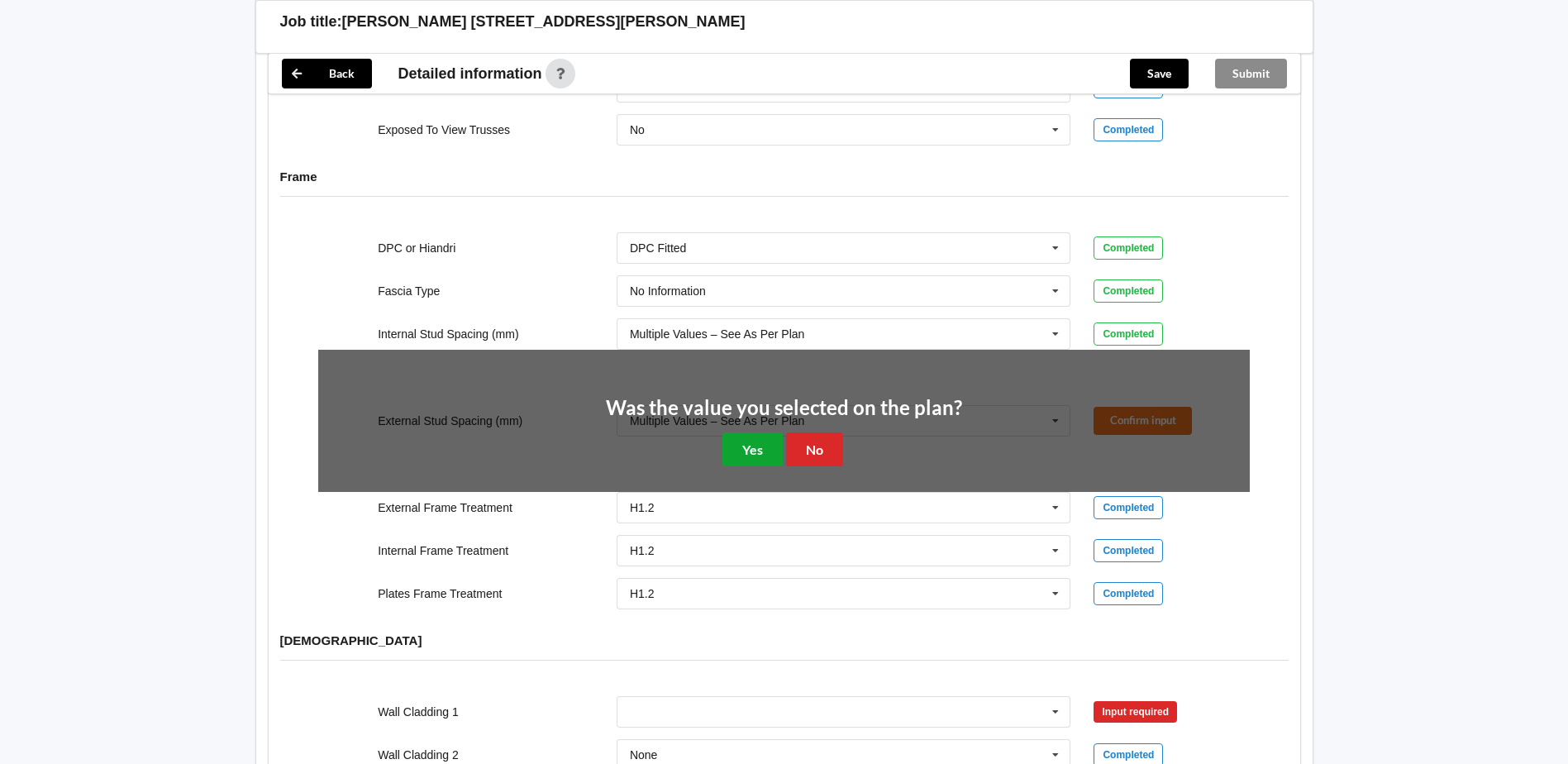
click at [759, 438] on button "Yes" at bounding box center [752, 450] width 60 height 34
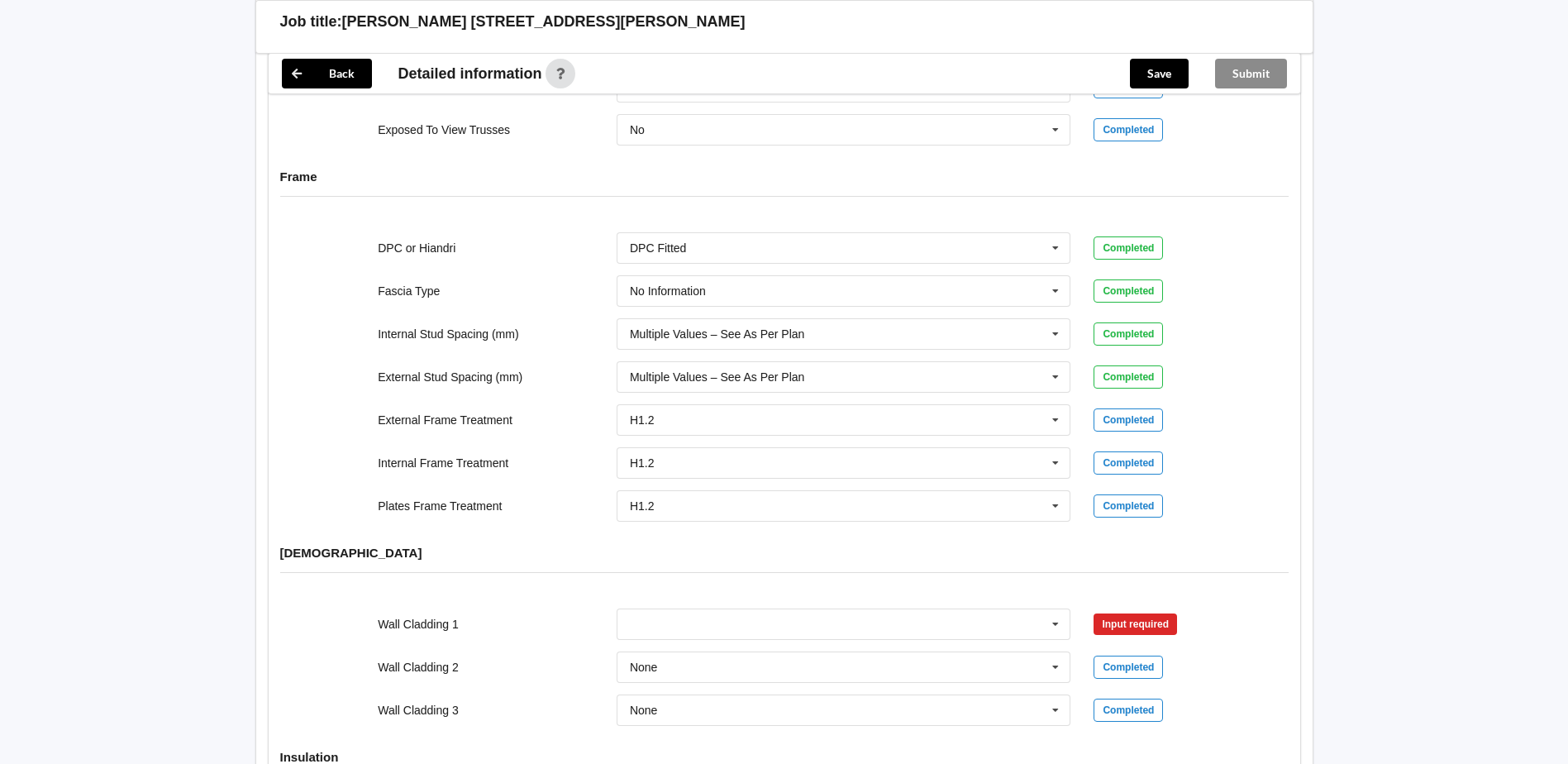
scroll to position [2046, 0]
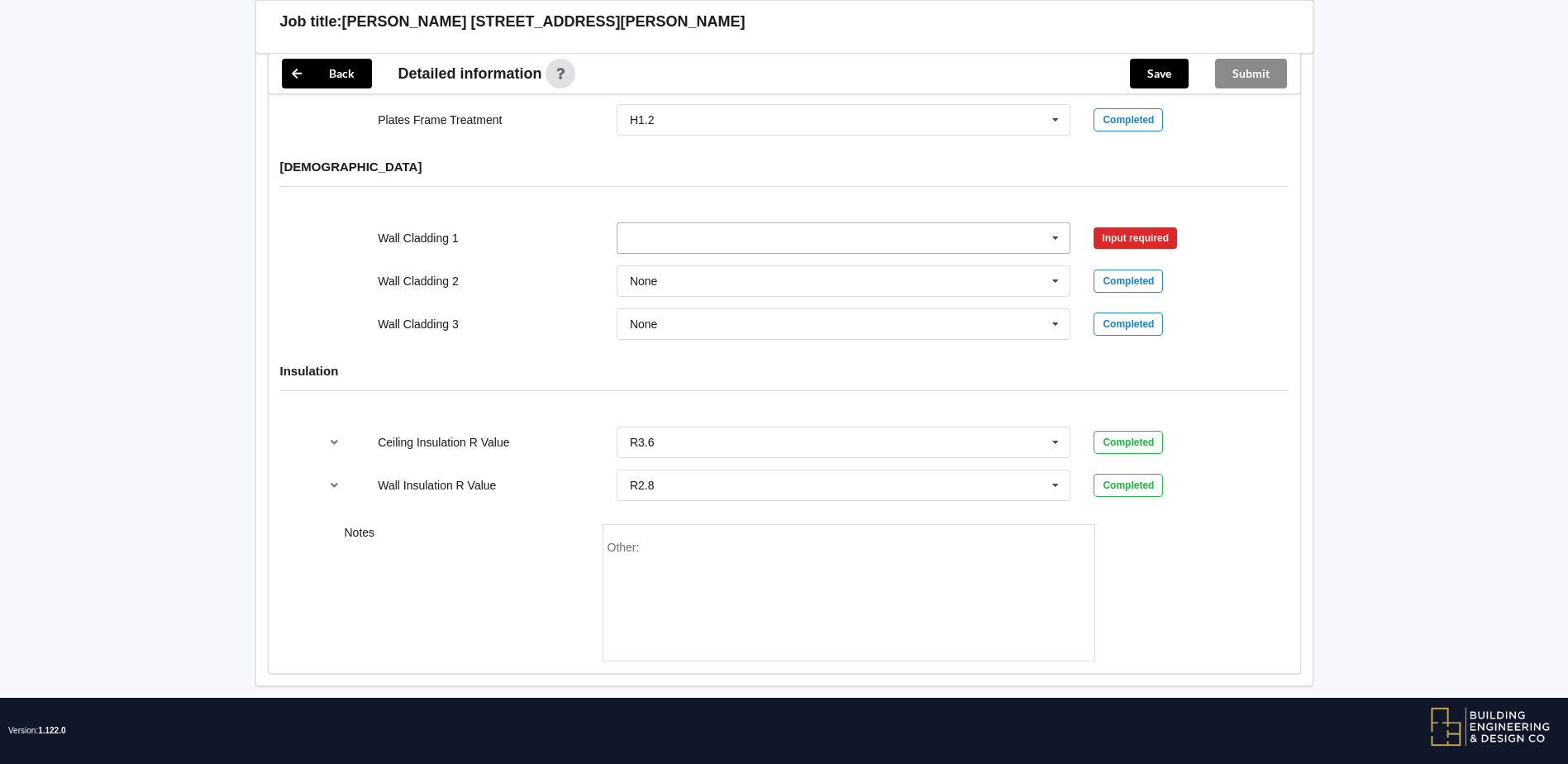
click at [1047, 226] on icon at bounding box center [1055, 238] width 25 height 30
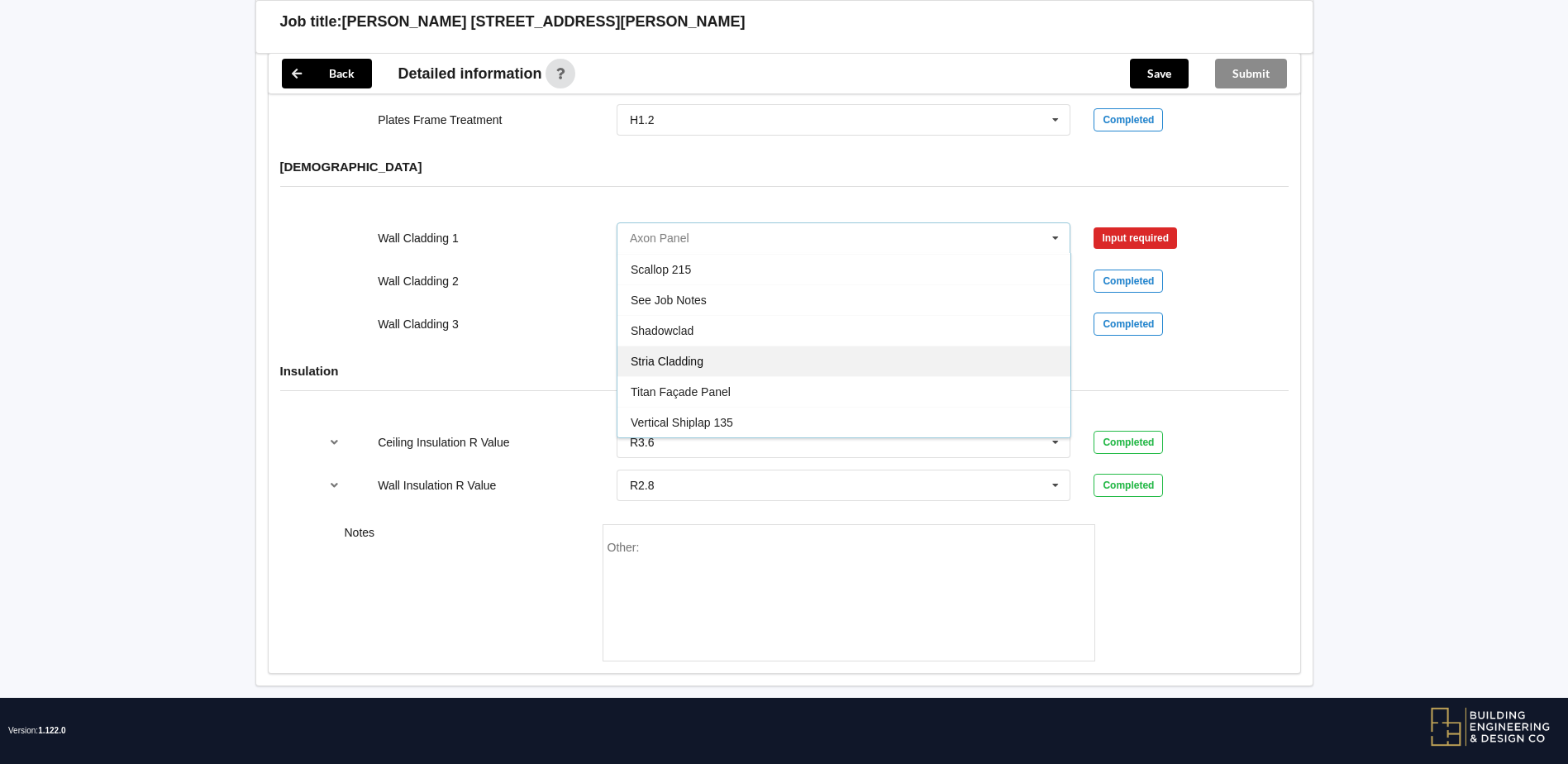
scroll to position [978, 0]
click at [863, 255] on div "See Job Notes" at bounding box center [844, 269] width 453 height 30
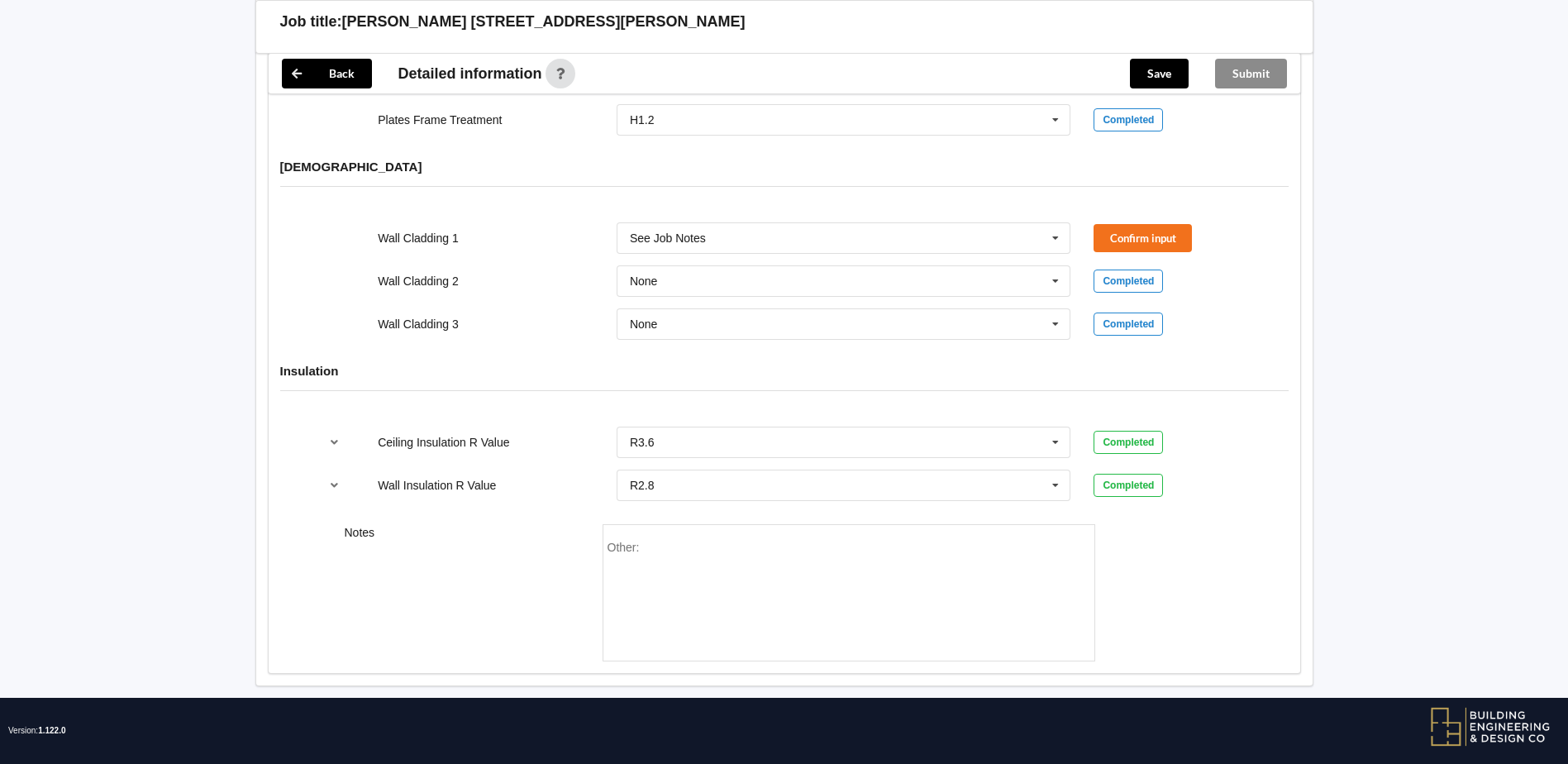
click at [552, 367] on div "Insulation" at bounding box center [784, 383] width 1031 height 64
click at [848, 553] on div "Other:" at bounding box center [848, 599] width 482 height 115
click at [775, 579] on div "Other:" at bounding box center [848, 599] width 482 height 115
click at [828, 541] on div "Other:" at bounding box center [848, 599] width 482 height 115
click at [730, 557] on div "Other:" at bounding box center [848, 599] width 482 height 115
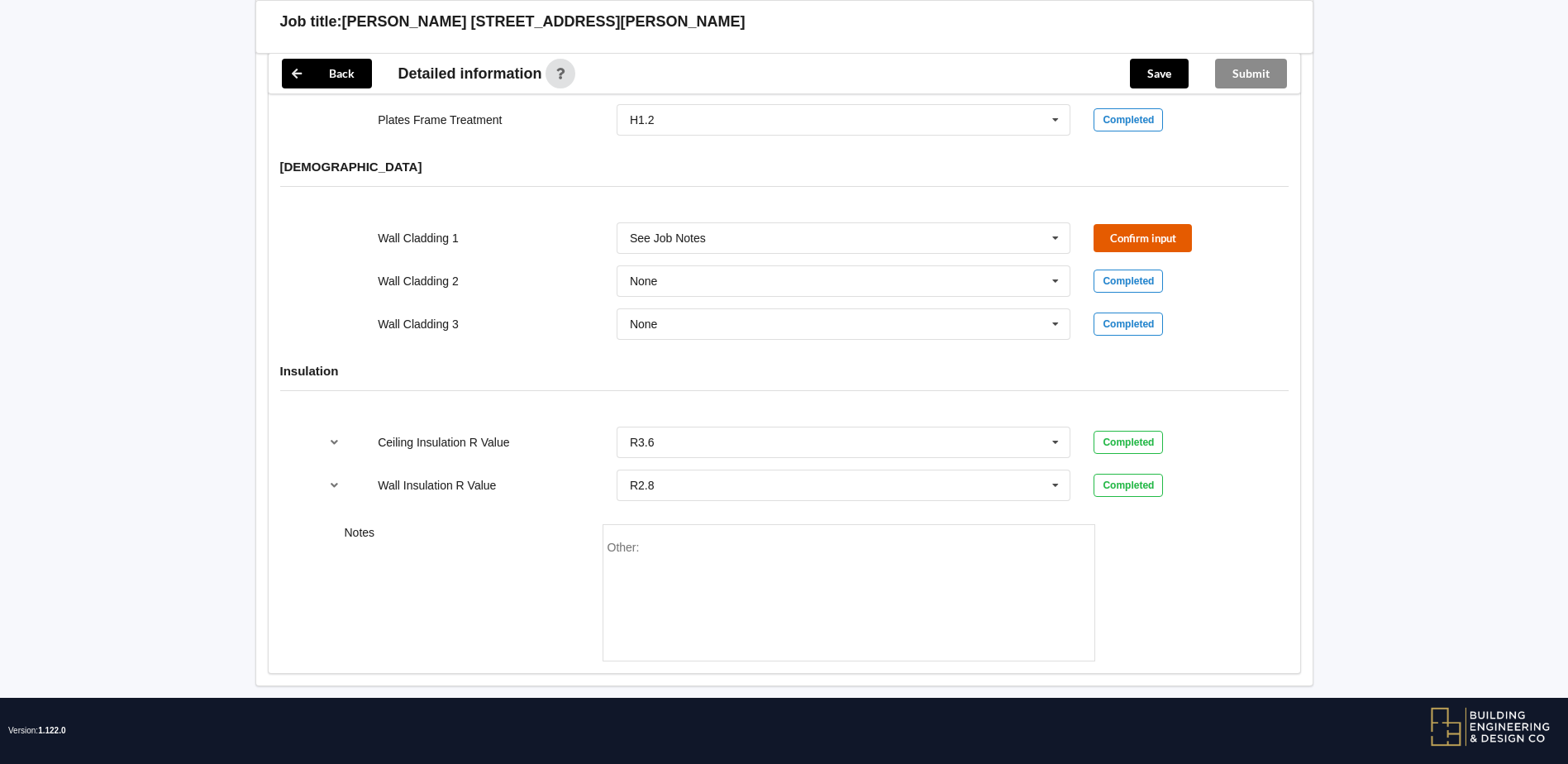
click at [1136, 232] on button "Confirm input" at bounding box center [1142, 237] width 99 height 28
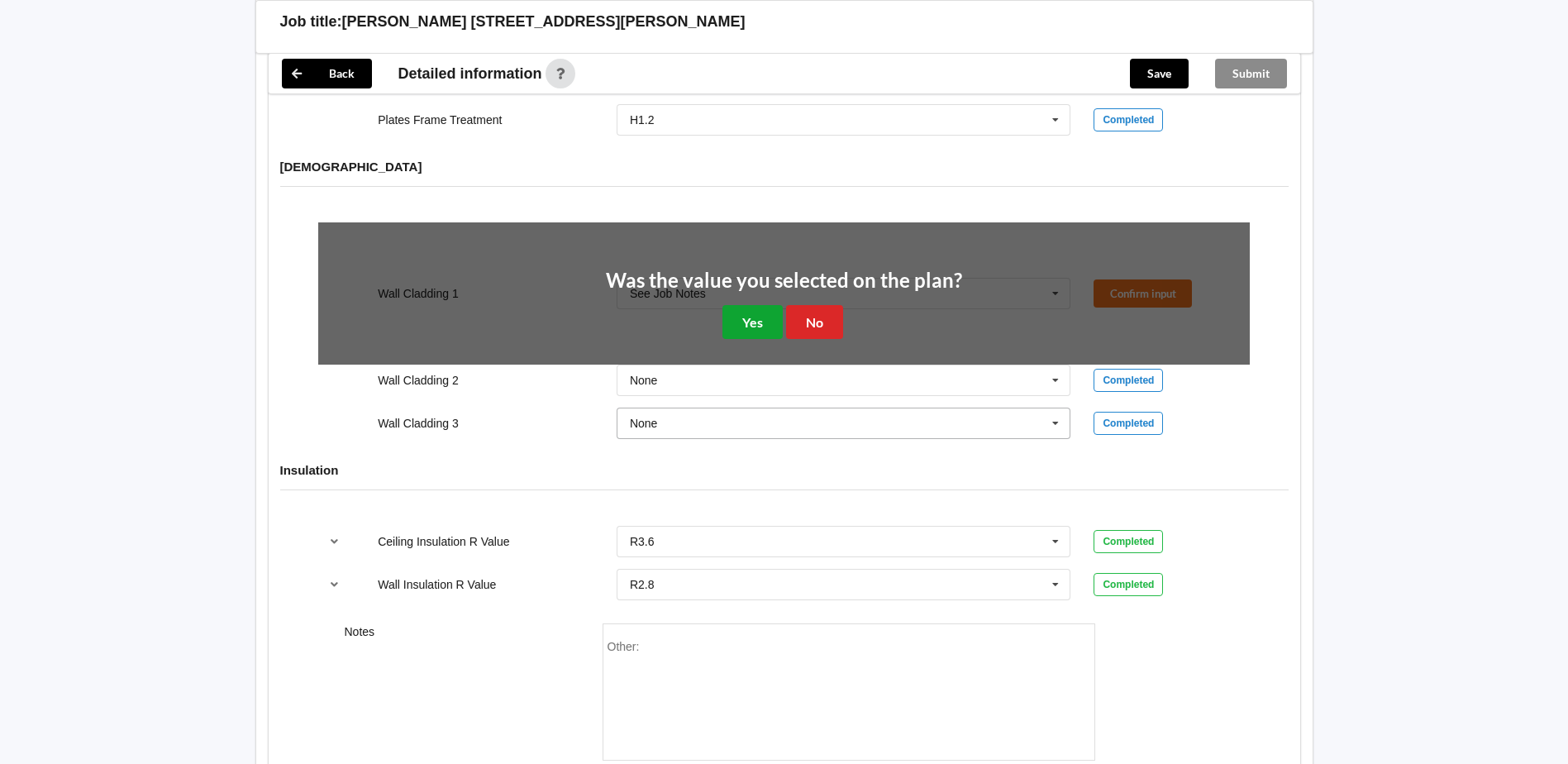
click at [769, 308] on button "Yes" at bounding box center [752, 322] width 60 height 34
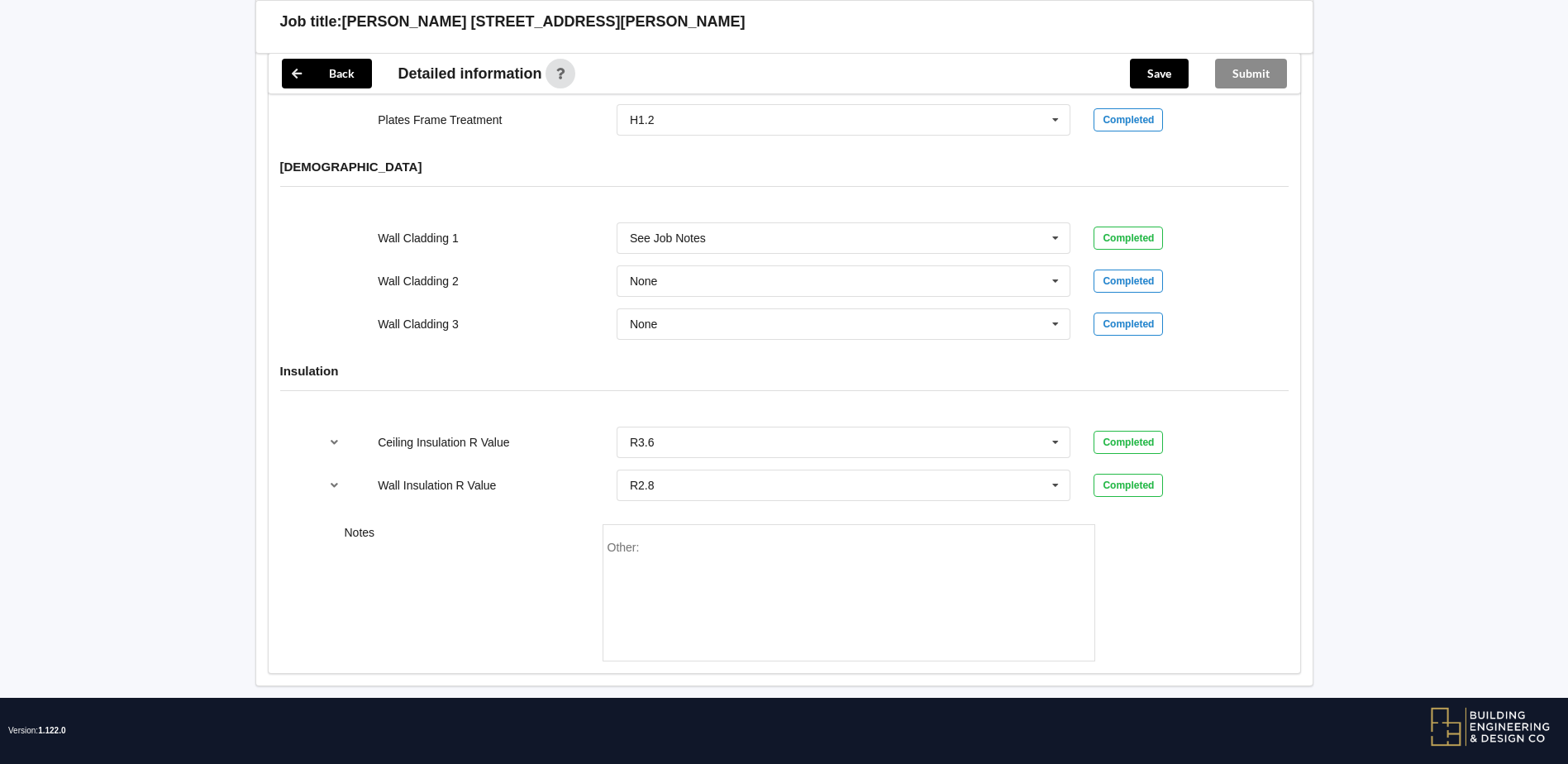
click at [684, 553] on div "Other:" at bounding box center [848, 599] width 482 height 115
drag, startPoint x: 684, startPoint y: 545, endPoint x: 687, endPoint y: 534, distance: 11.4
click at [685, 541] on div "Other:" at bounding box center [848, 599] width 482 height 115
click at [688, 541] on div "Other:" at bounding box center [848, 599] width 482 height 115
drag, startPoint x: 688, startPoint y: 521, endPoint x: 702, endPoint y: 485, distance: 38.6
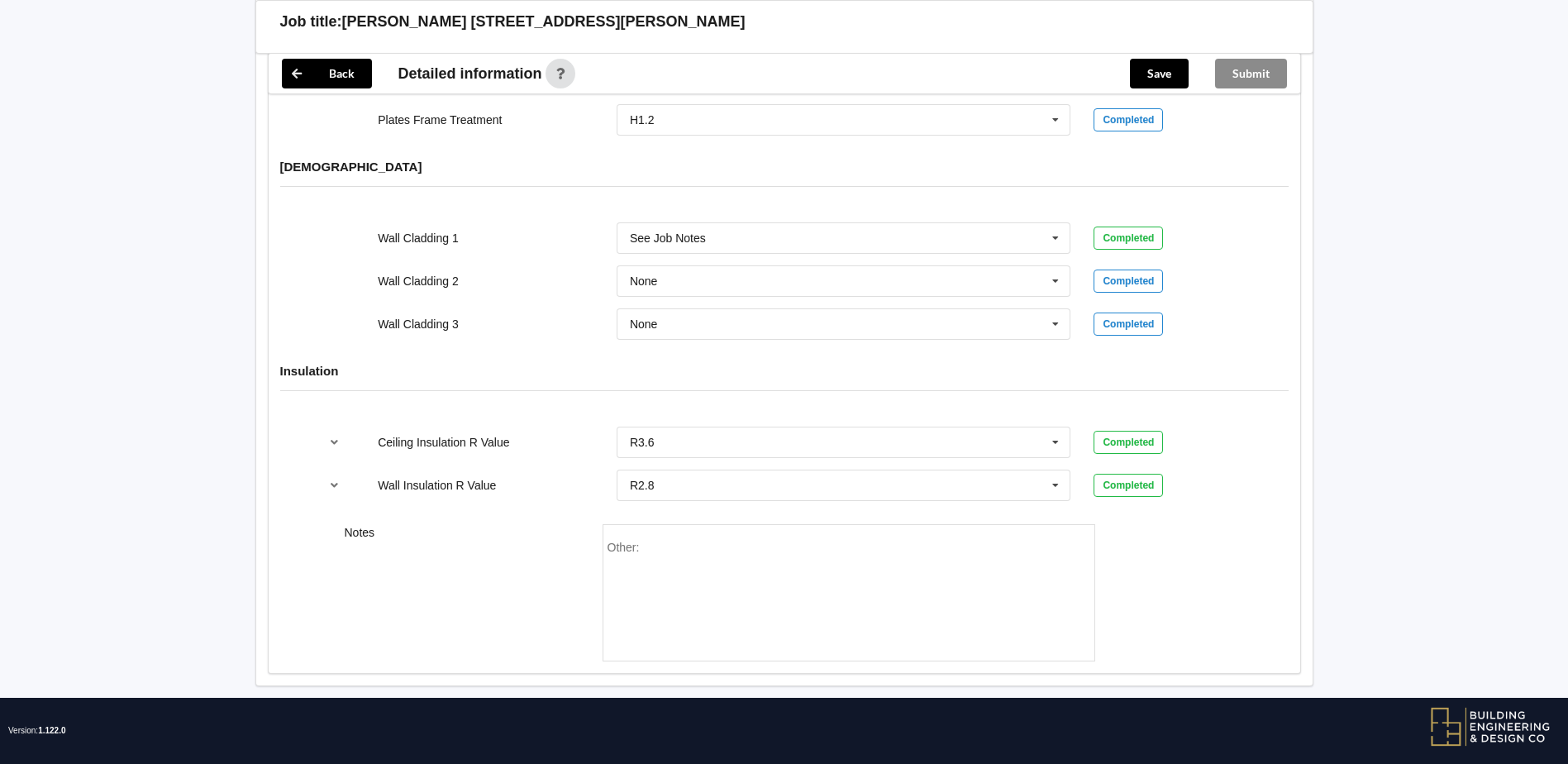
click at [688, 524] on div "Other:" at bounding box center [848, 593] width 493 height 137
click at [775, 267] on input "text" at bounding box center [845, 281] width 453 height 29
click at [585, 273] on div "Wall Cladding 2" at bounding box center [485, 281] width 239 height 17
click at [720, 227] on input "text" at bounding box center [845, 237] width 453 height 29
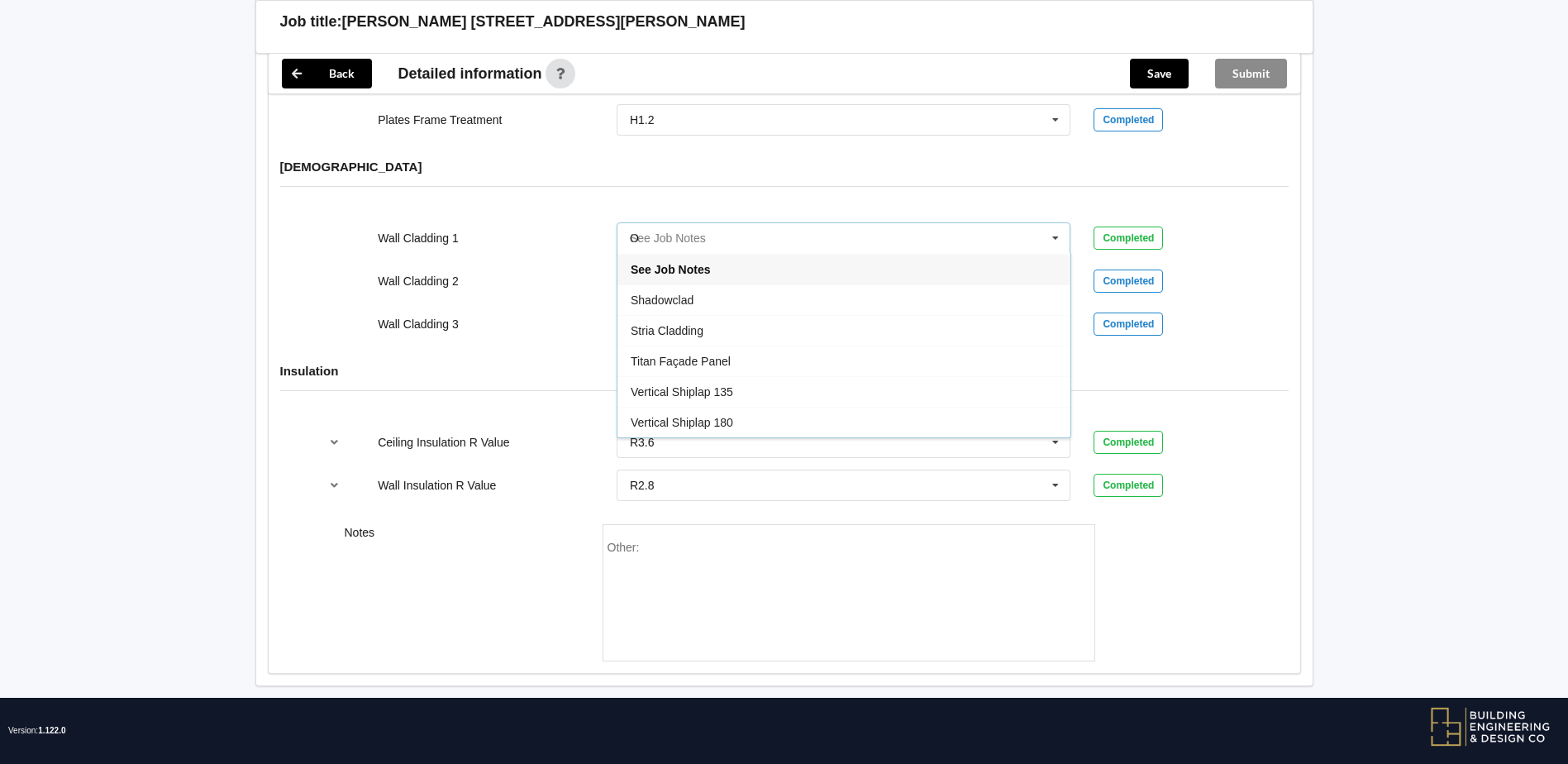
scroll to position [0, 0]
type input "Oblique Vert Weatherboard"
click at [546, 230] on div "Wall Cladding 1" at bounding box center [485, 238] width 239 height 17
click at [794, 223] on input "text" at bounding box center [845, 237] width 453 height 29
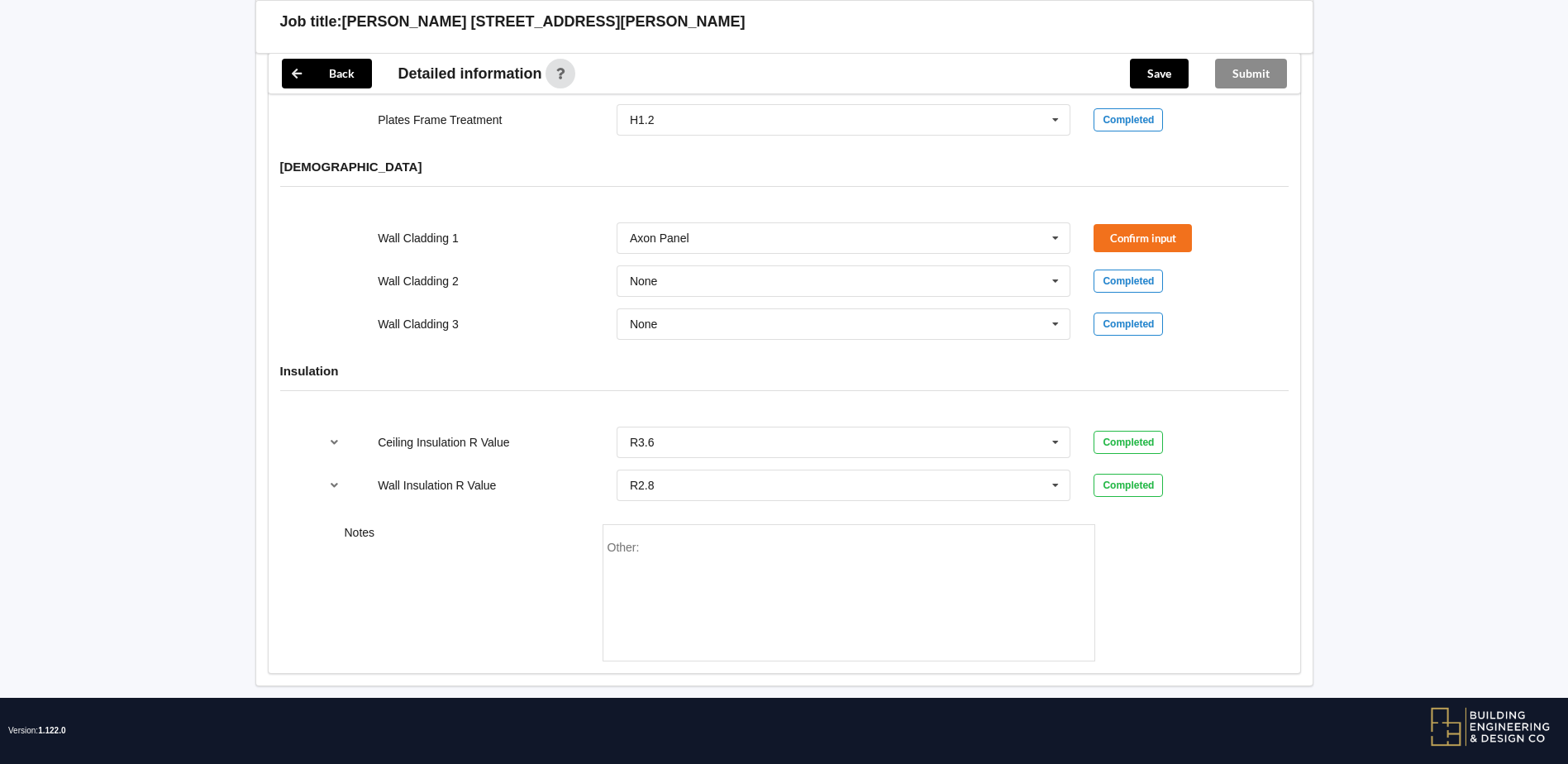
click at [509, 254] on div "Wall Cladding 2 None Axon Panel B/Back 135 B/Back 135 Rebated B/Back 142 B/Back…" at bounding box center [784, 281] width 955 height 54
click at [992, 228] on input "text" at bounding box center [845, 237] width 453 height 29
type input "o"
type input "see"
click at [658, 253] on div "See Job Notes" at bounding box center [844, 268] width 453 height 30
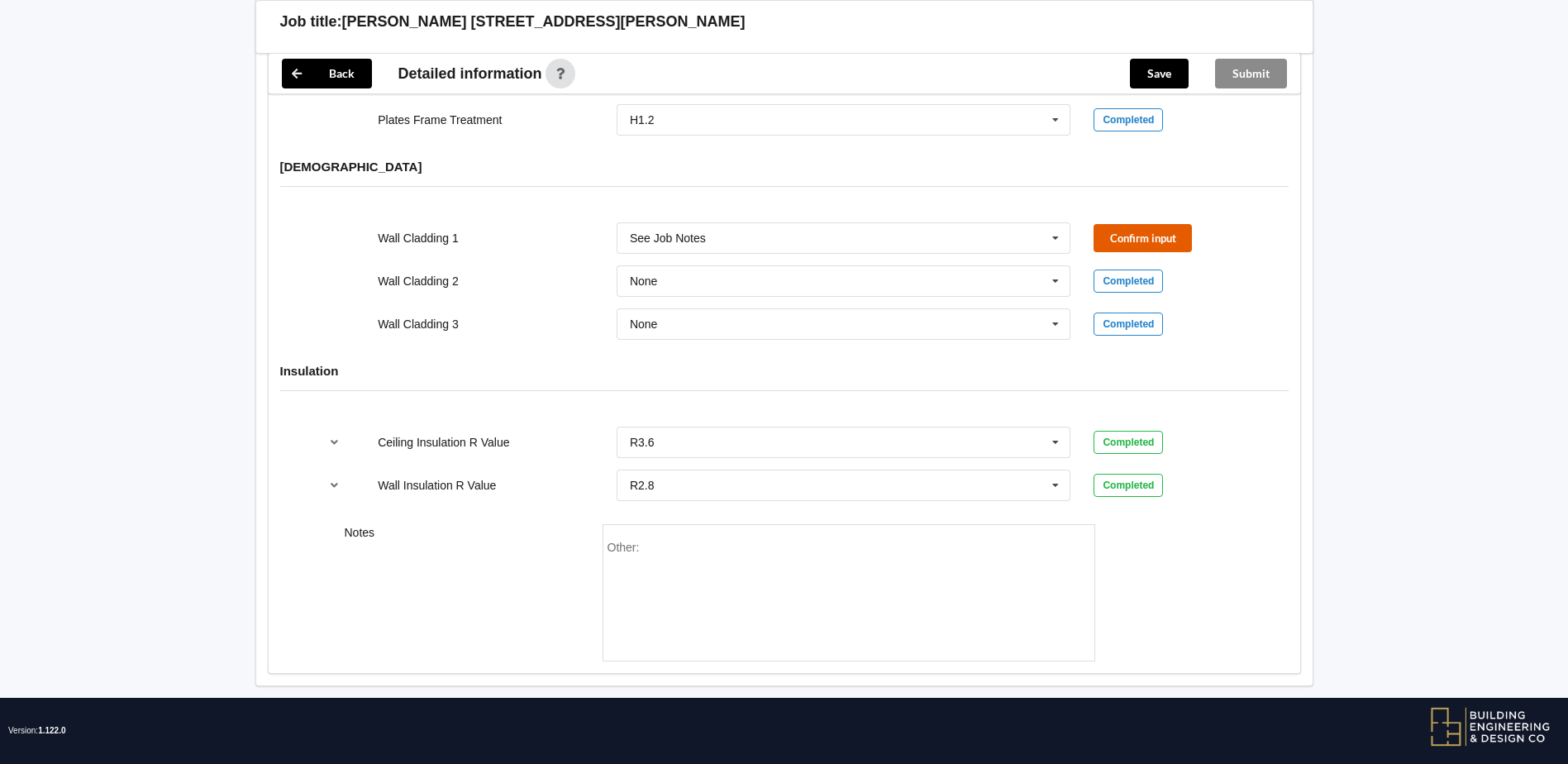
click at [1153, 225] on button "Confirm input" at bounding box center [1142, 237] width 99 height 28
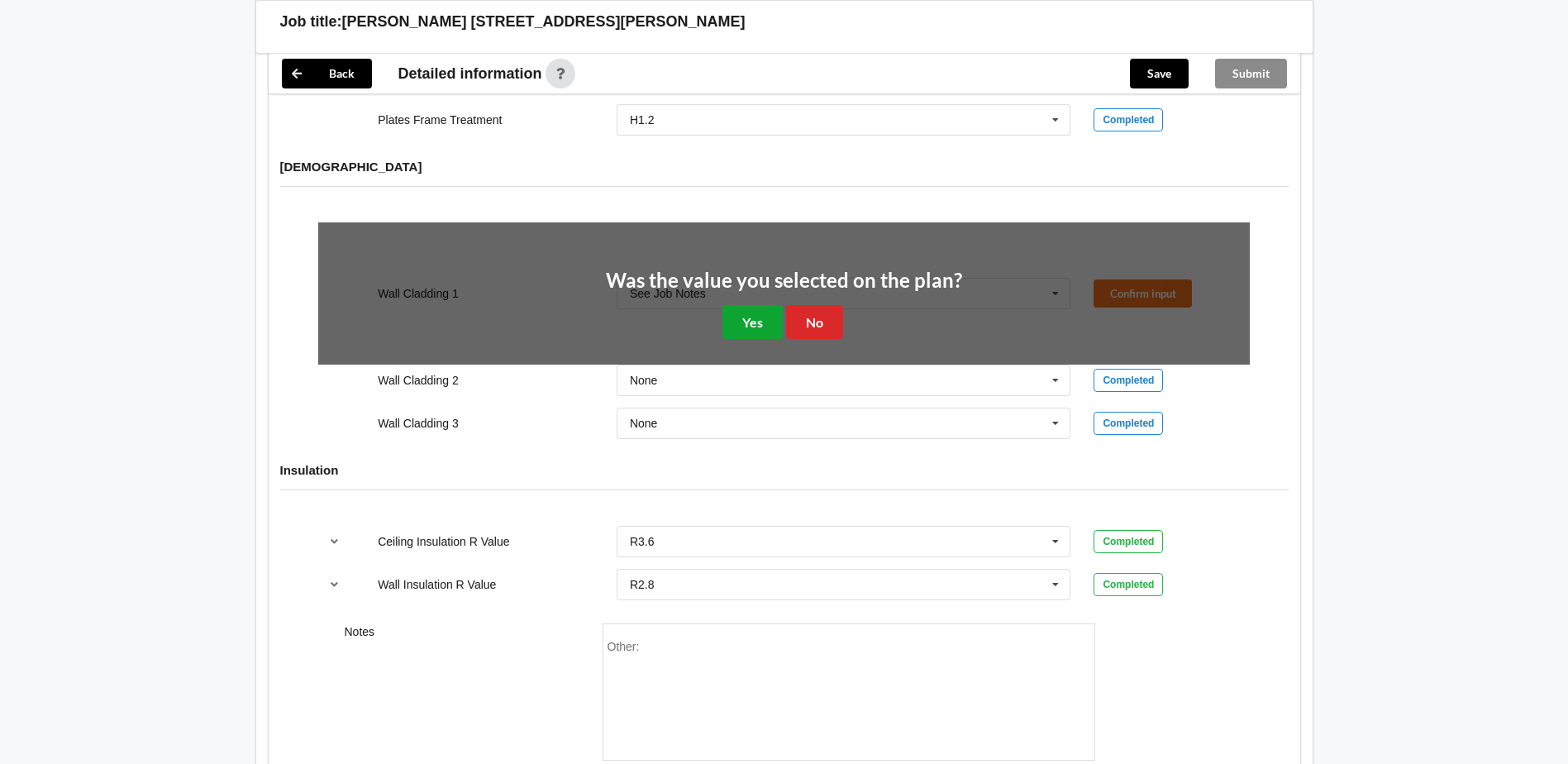
click at [746, 308] on button "Yes" at bounding box center [752, 322] width 60 height 34
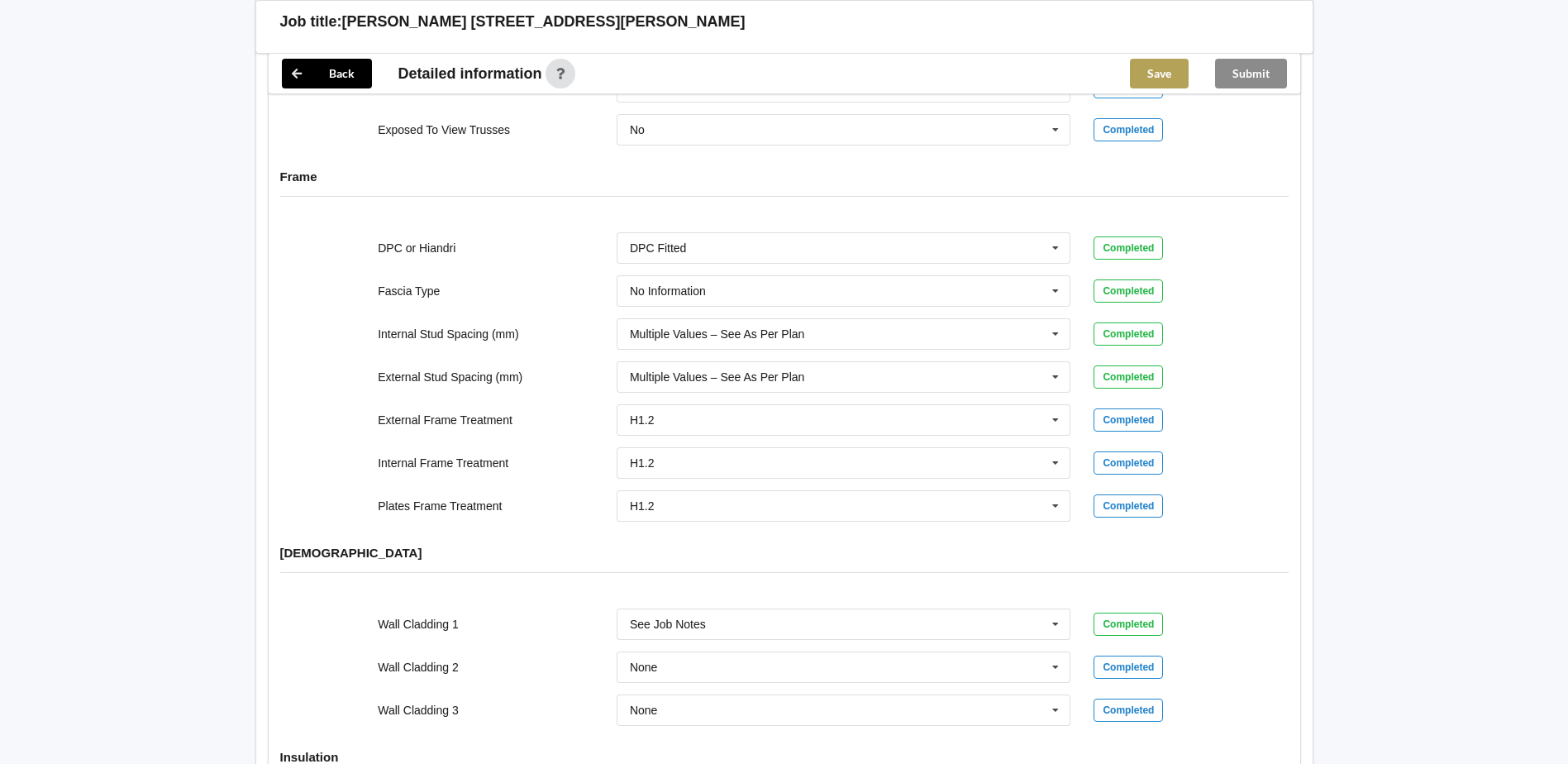
click at [1164, 78] on button "Save" at bounding box center [1159, 73] width 59 height 29
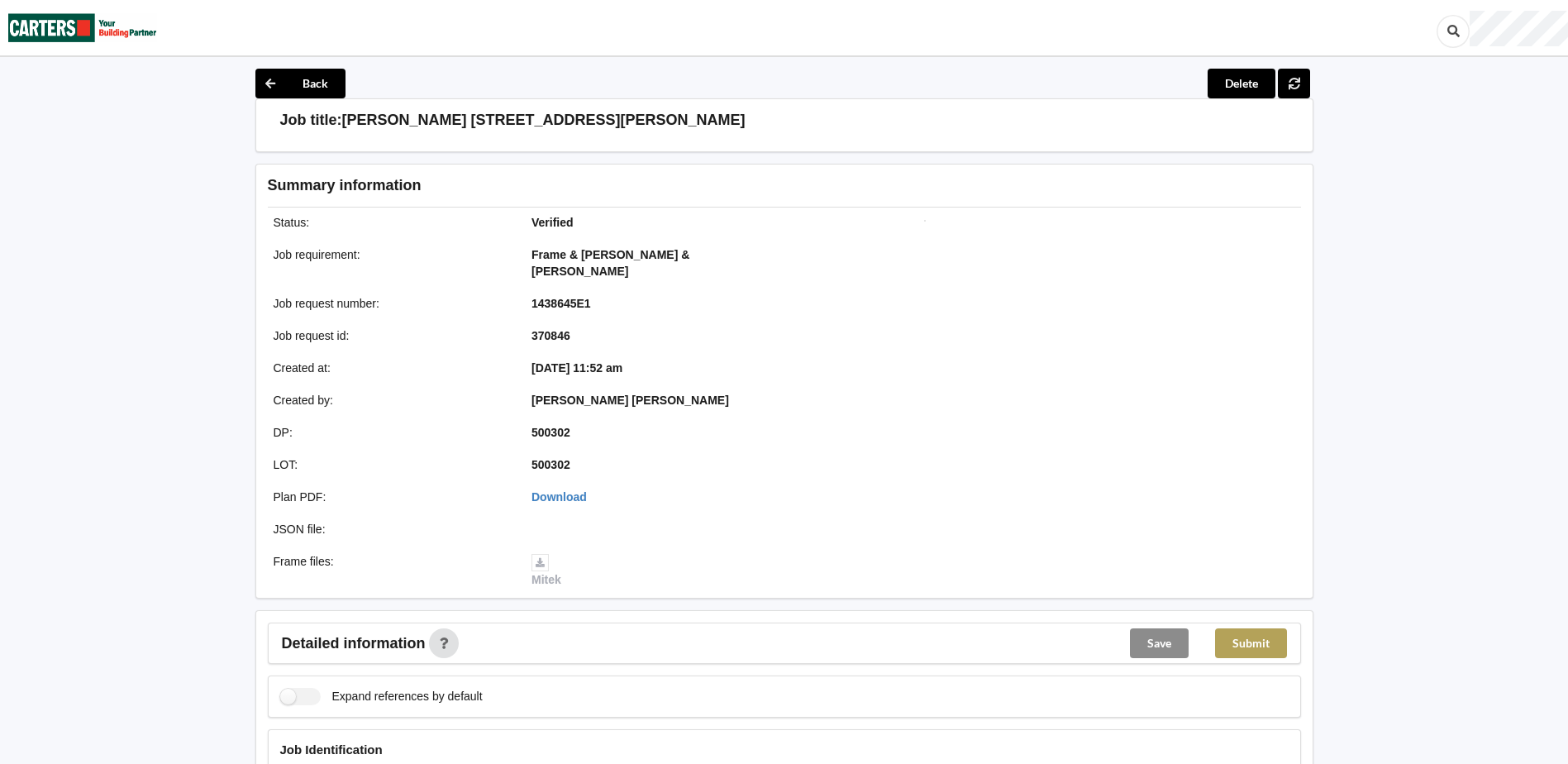
click at [1268, 628] on button "Submit" at bounding box center [1251, 642] width 72 height 29
